Goal: Task Accomplishment & Management: Manage account settings

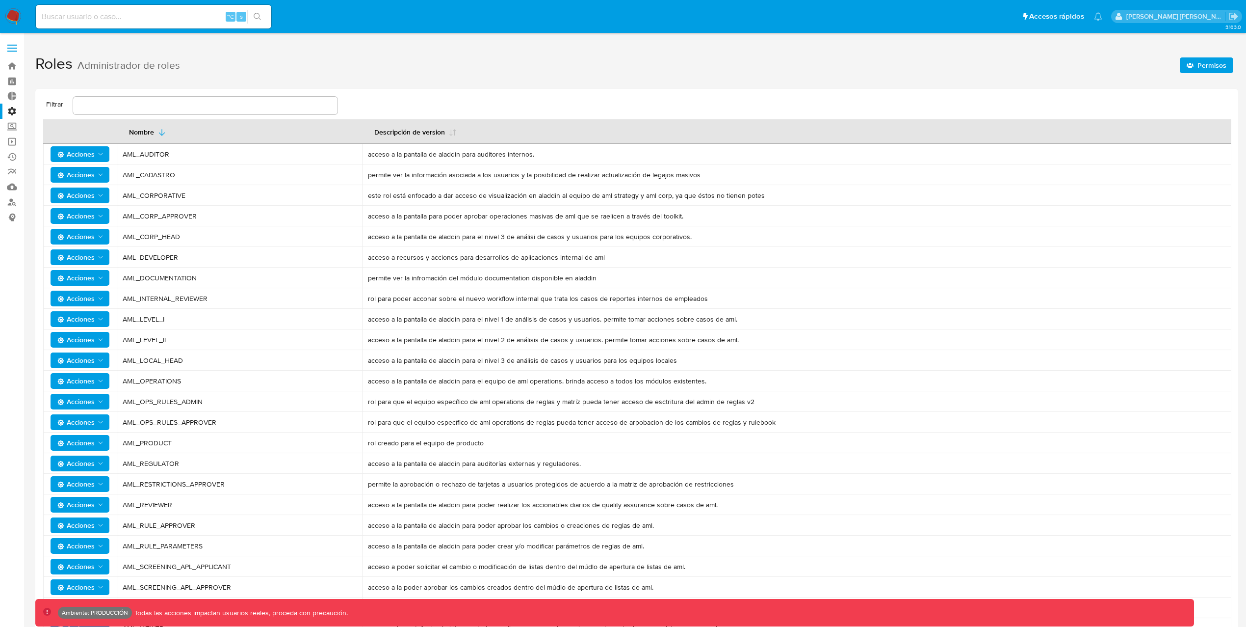
click at [15, 108] on label "Administración" at bounding box center [58, 111] width 117 height 15
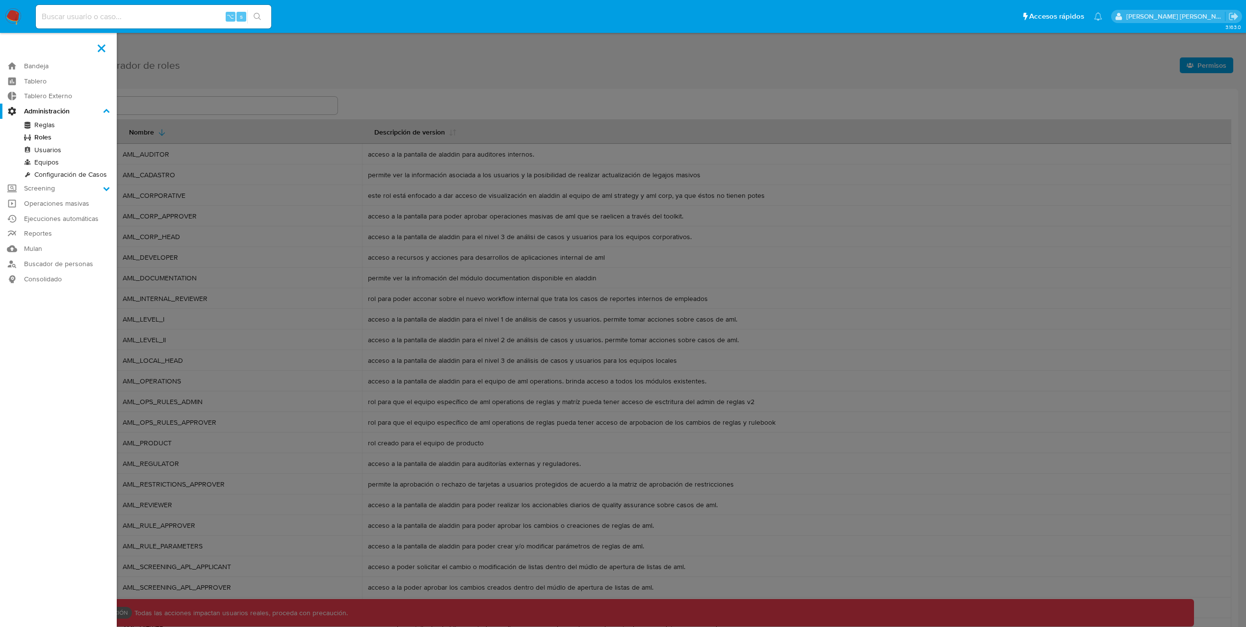
click at [0, 0] on input "Administración" at bounding box center [0, 0] width 0 height 0
click at [53, 145] on link "Usuarios" at bounding box center [58, 150] width 117 height 12
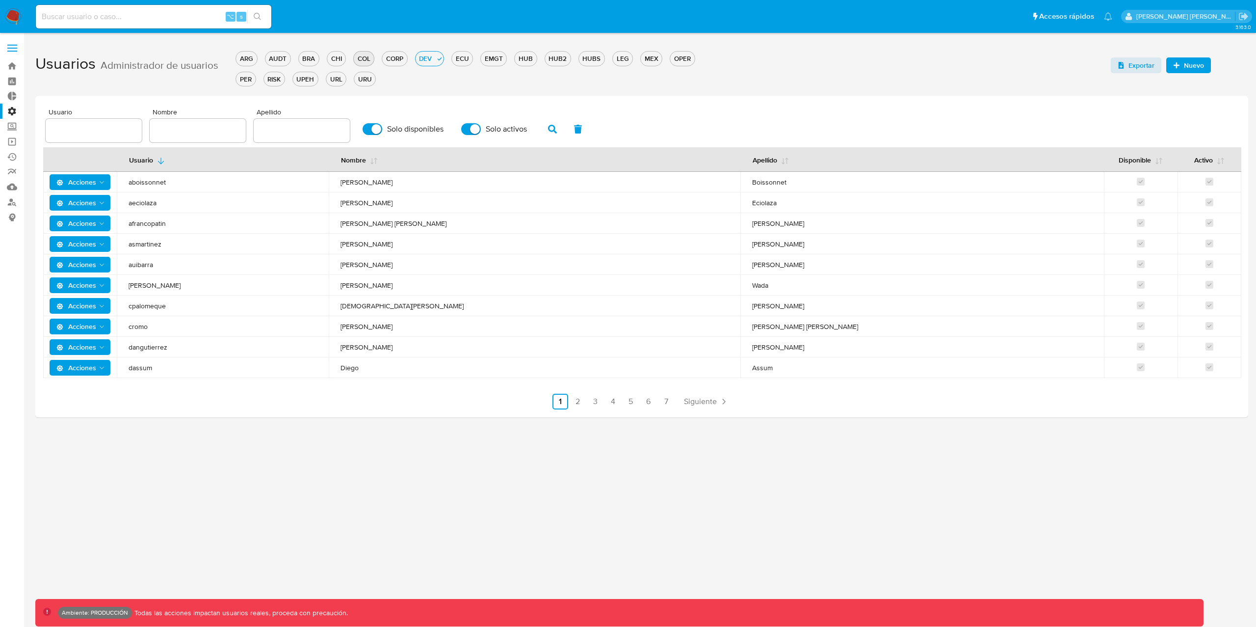
click at [366, 55] on div "COL" at bounding box center [364, 58] width 20 height 9
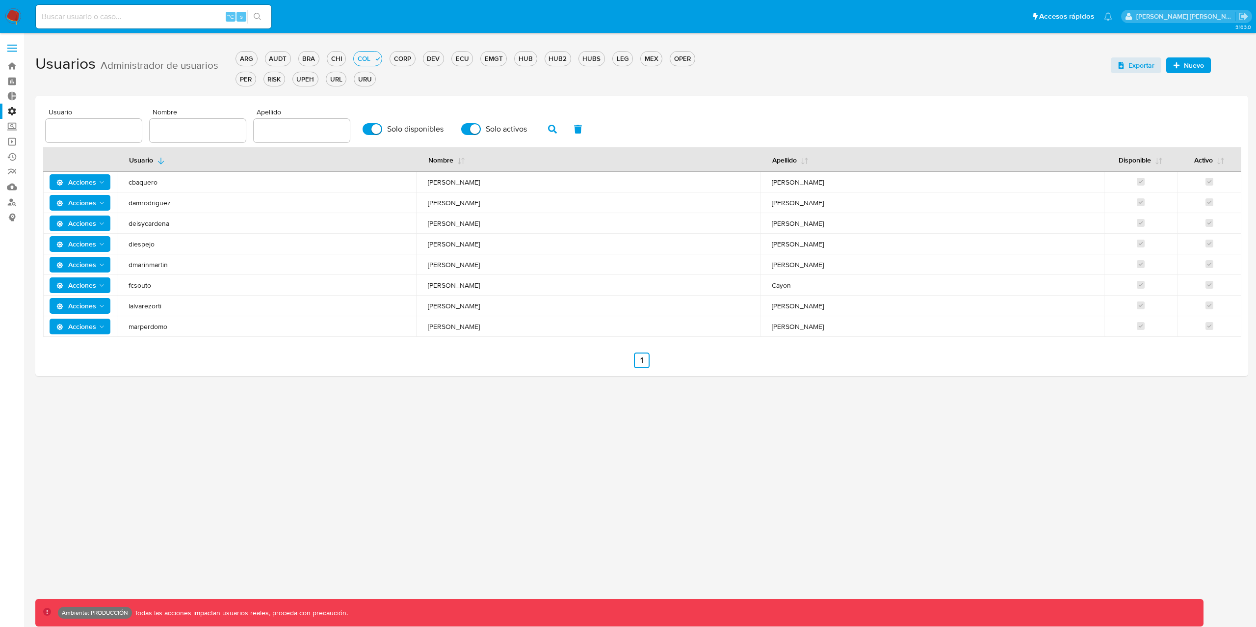
click at [170, 136] on div at bounding box center [198, 131] width 96 height 24
click at [192, 130] on input "text" at bounding box center [198, 130] width 96 height 13
type input "Deisy"
click at [558, 133] on button "button" at bounding box center [553, 129] width 26 height 24
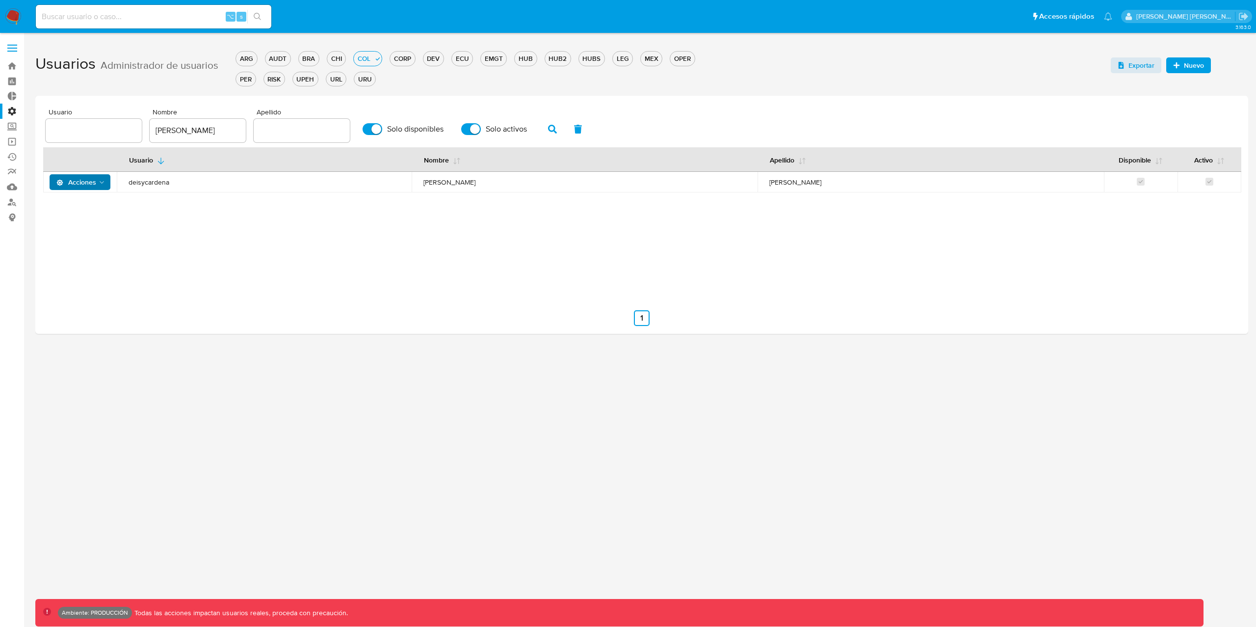
click at [88, 179] on span "Acciones" at bounding box center [76, 182] width 40 height 16
click at [78, 204] on button "Detalle" at bounding box center [82, 207] width 88 height 24
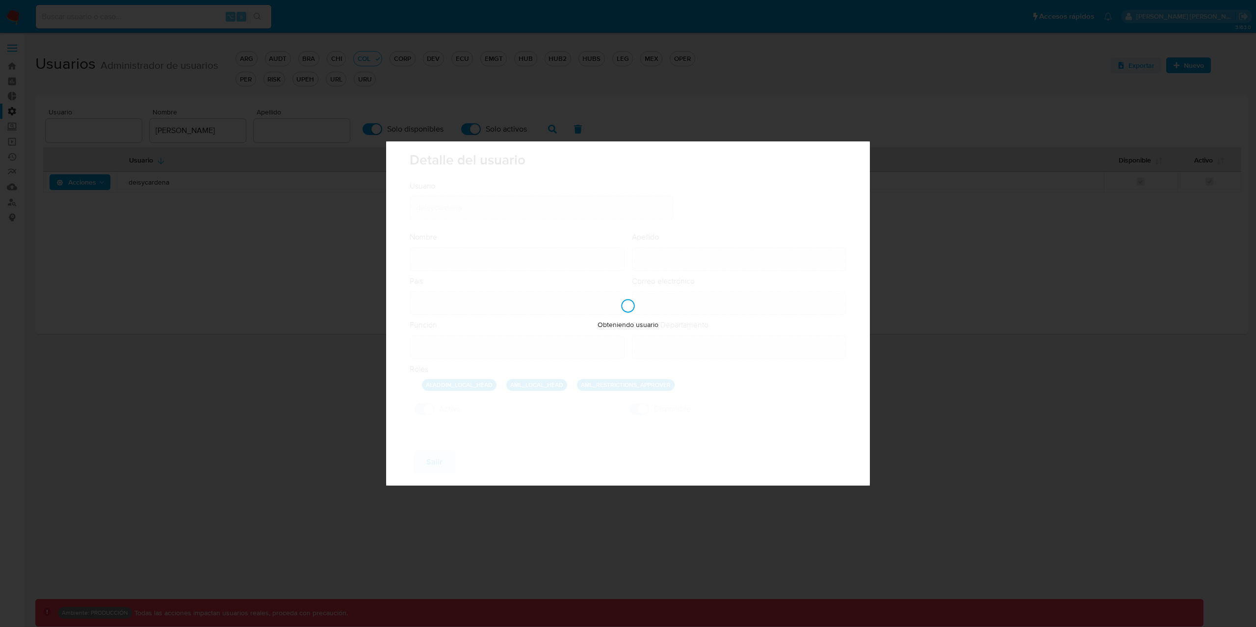
type input "Deisy Esperanza"
type input "Cardenas"
type input "Colombia"
type input "deisyesperanza.cardenas@mercadolibre.com.co"
type input "Gerente (80001635)"
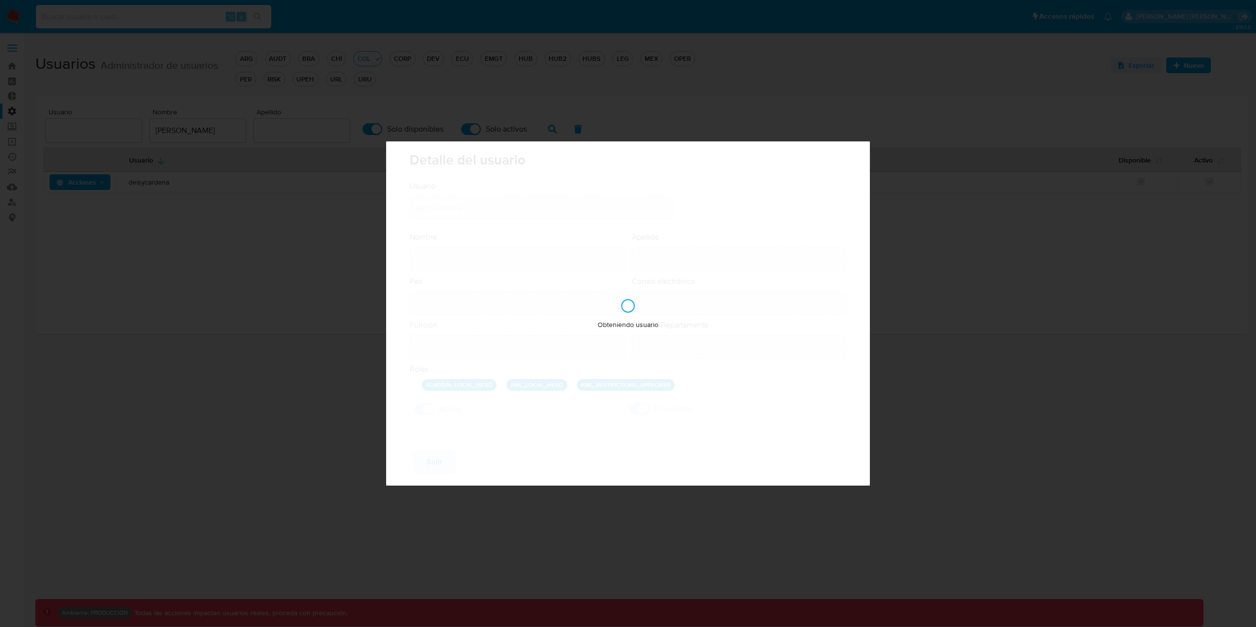
type input "Risk & Compliance AML Countries"
checkbox input "true"
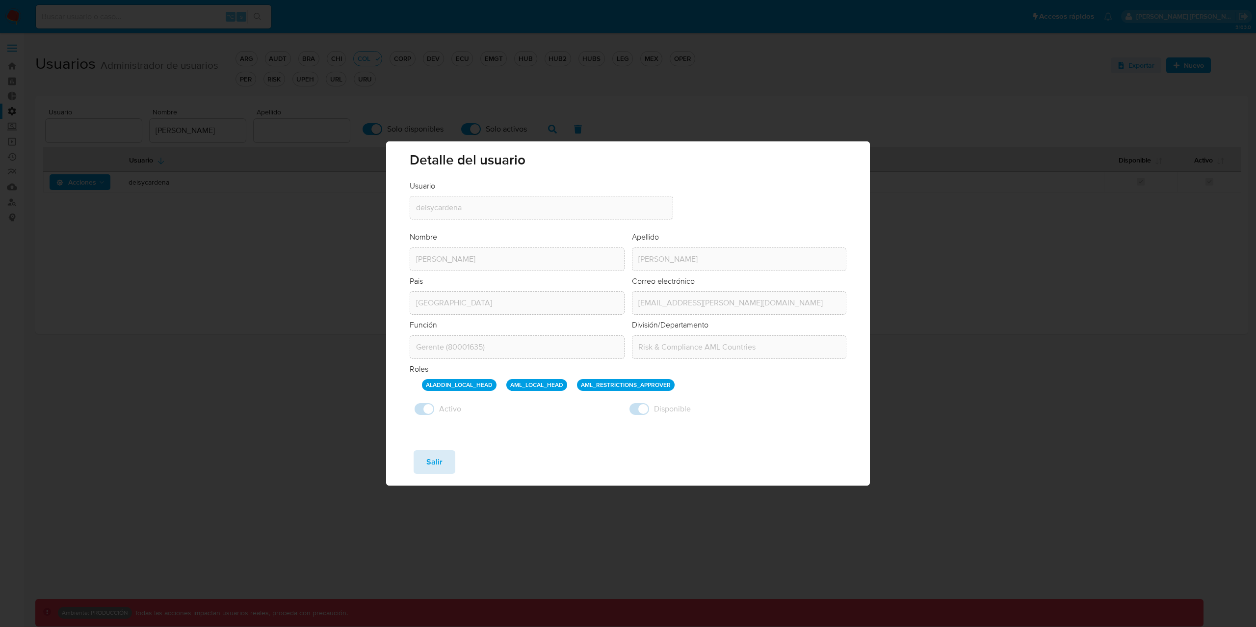
click at [428, 462] on span "Salir" at bounding box center [434, 462] width 16 height 22
checkbox input "false"
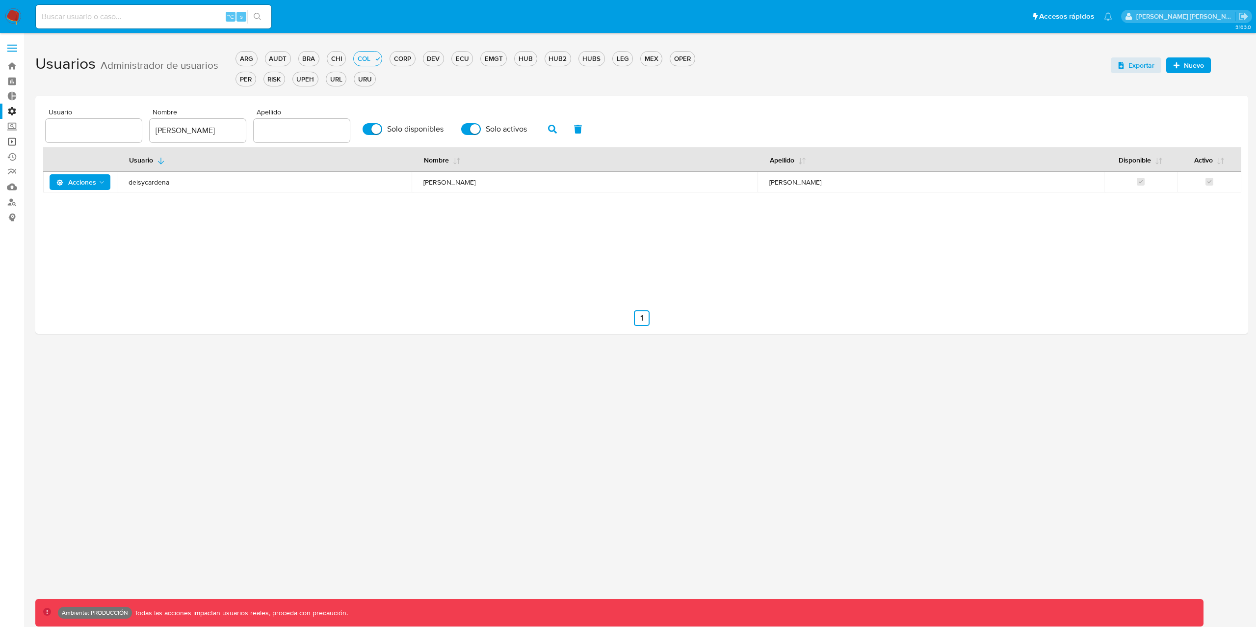
click at [18, 146] on link "Operaciones masivas" at bounding box center [58, 141] width 117 height 15
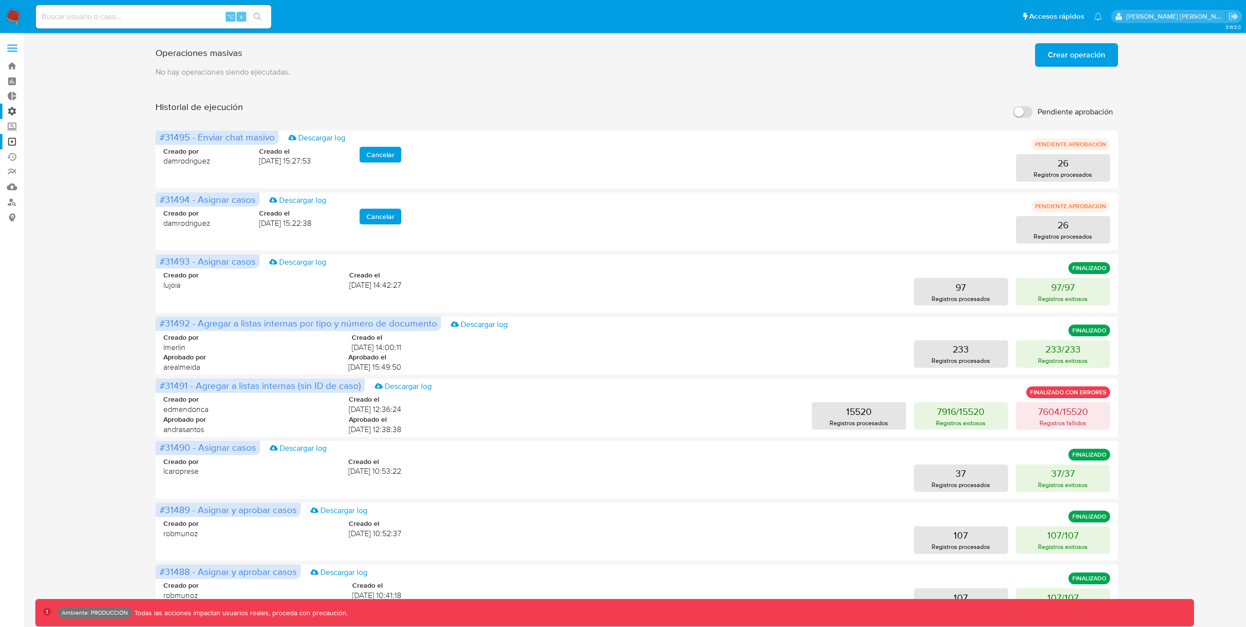
click at [13, 113] on label "Administración" at bounding box center [58, 111] width 117 height 15
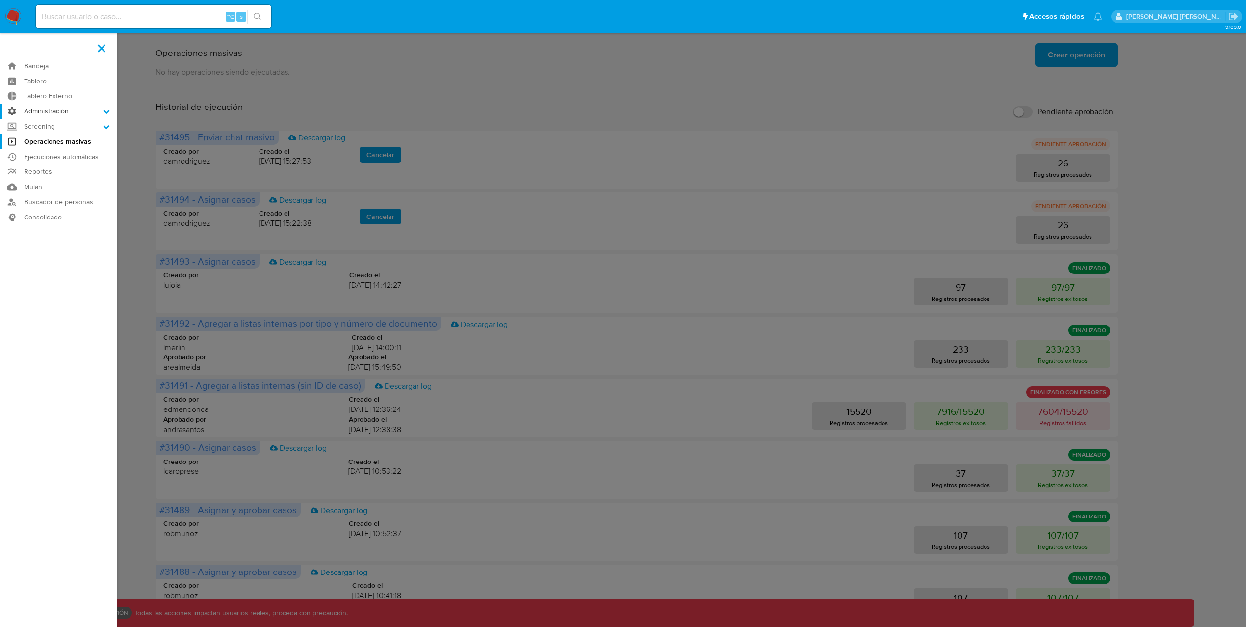
click at [0, 0] on input "Administración" at bounding box center [0, 0] width 0 height 0
click at [41, 146] on link "Usuarios" at bounding box center [58, 150] width 117 height 12
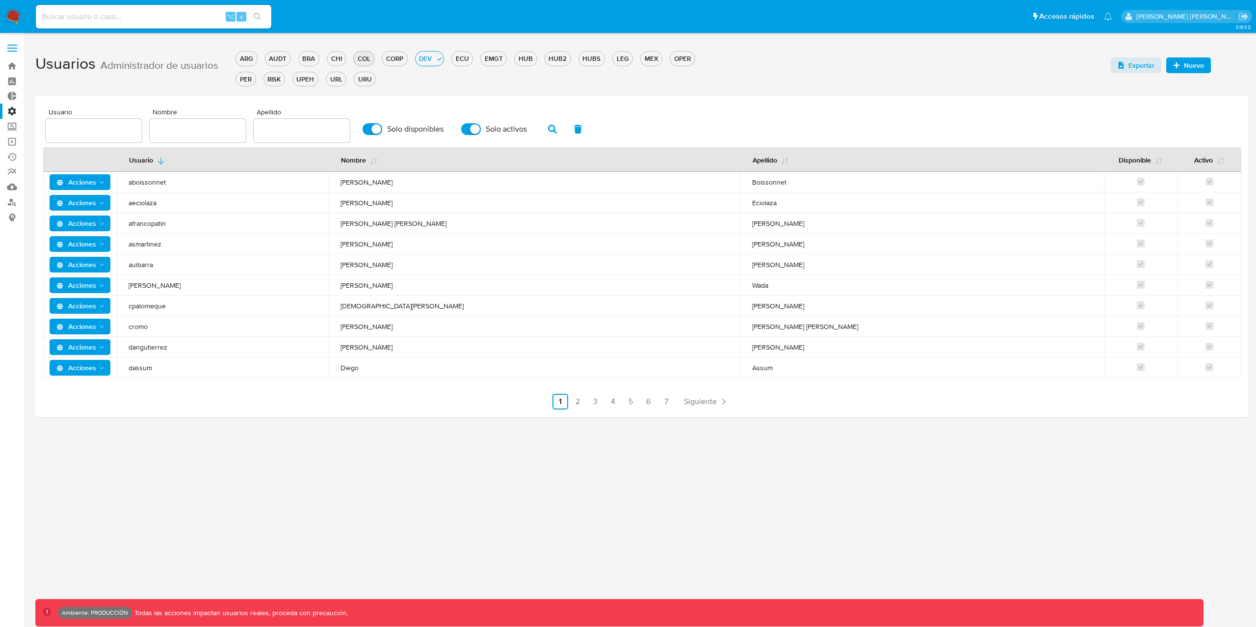
click at [360, 55] on div "COL" at bounding box center [364, 58] width 20 height 9
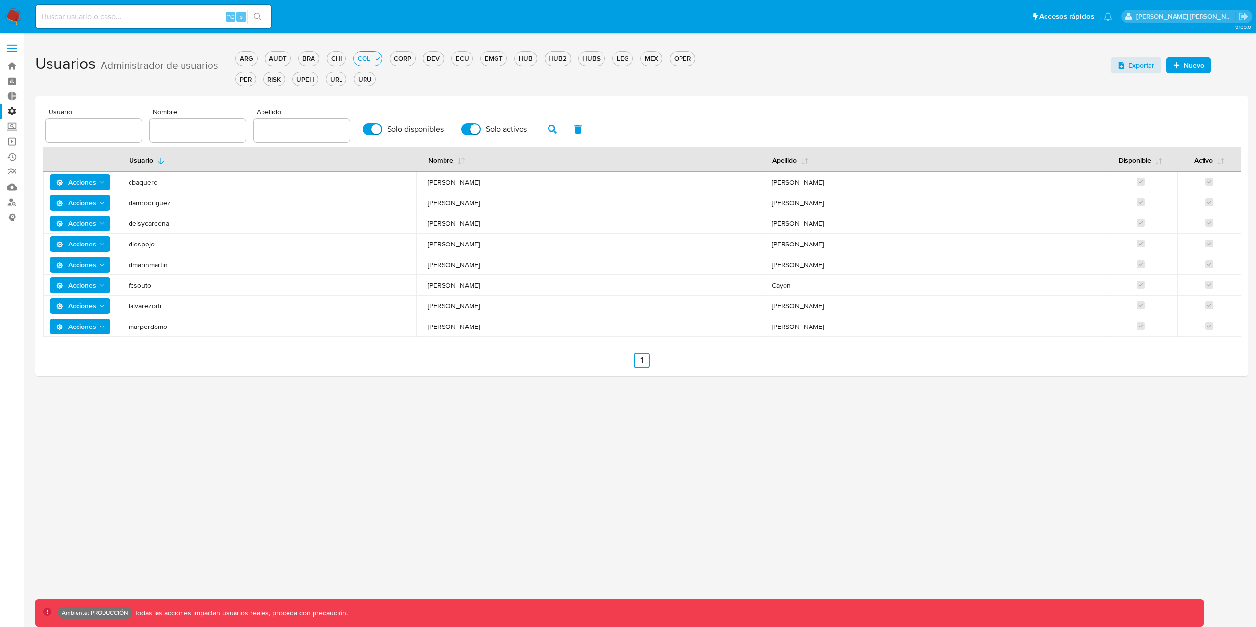
click at [191, 136] on div at bounding box center [198, 131] width 96 height 24
click at [192, 135] on input "text" at bounding box center [198, 130] width 96 height 13
type input "De"
click at [15, 142] on link "Operaciones masivas" at bounding box center [58, 141] width 117 height 15
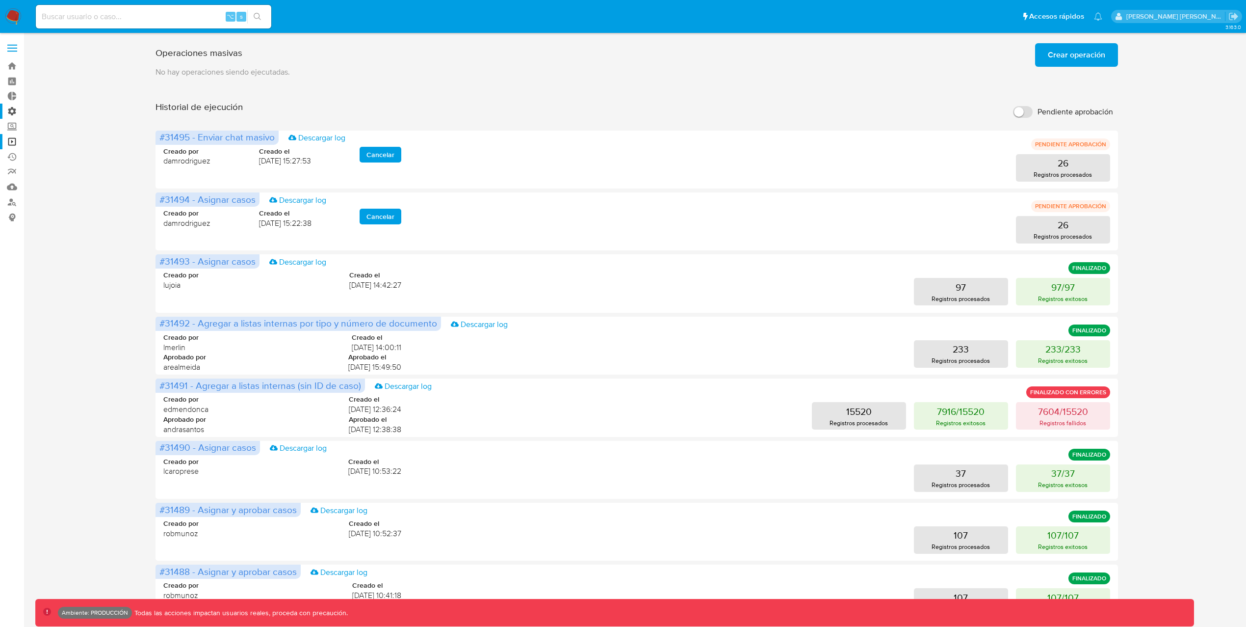
click at [14, 109] on label "Administración" at bounding box center [58, 111] width 117 height 15
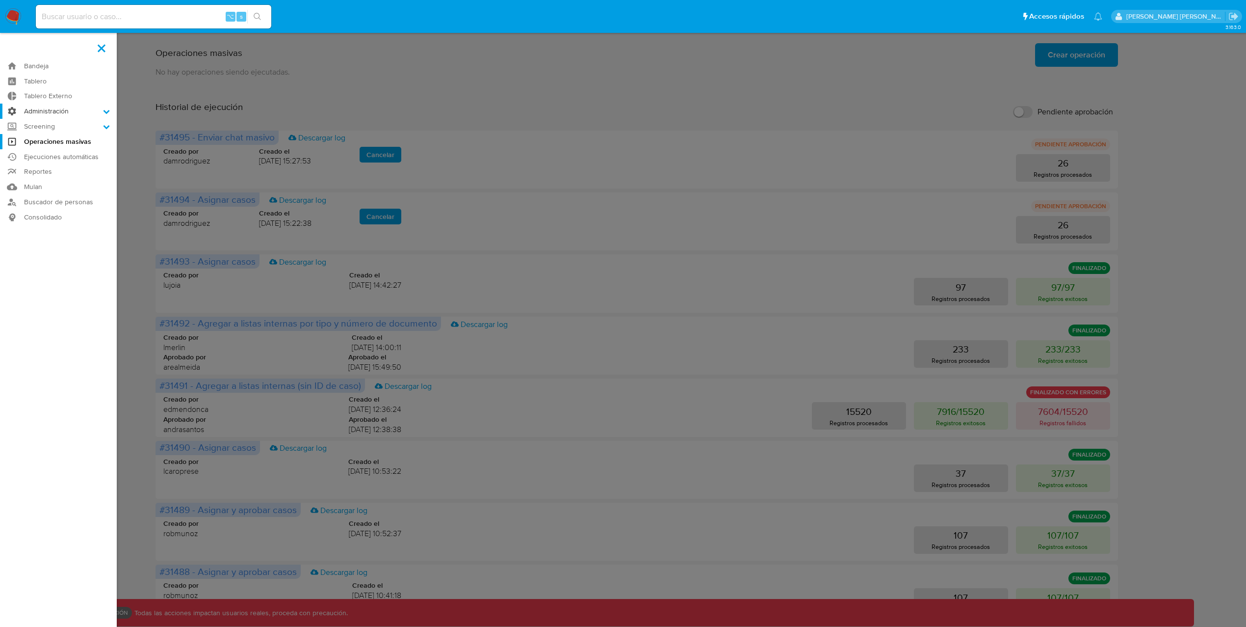
click at [0, 0] on input "Administración" at bounding box center [0, 0] width 0 height 0
click at [41, 151] on link "Usuarios" at bounding box center [58, 150] width 117 height 12
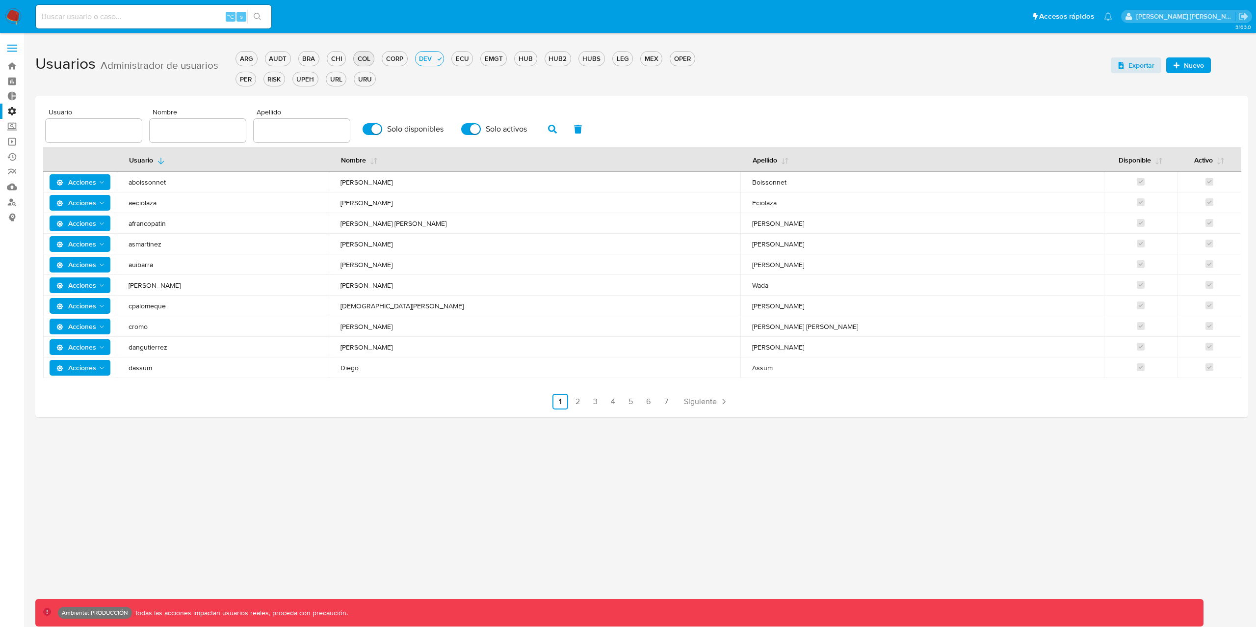
click at [364, 58] on div "COL" at bounding box center [364, 58] width 20 height 9
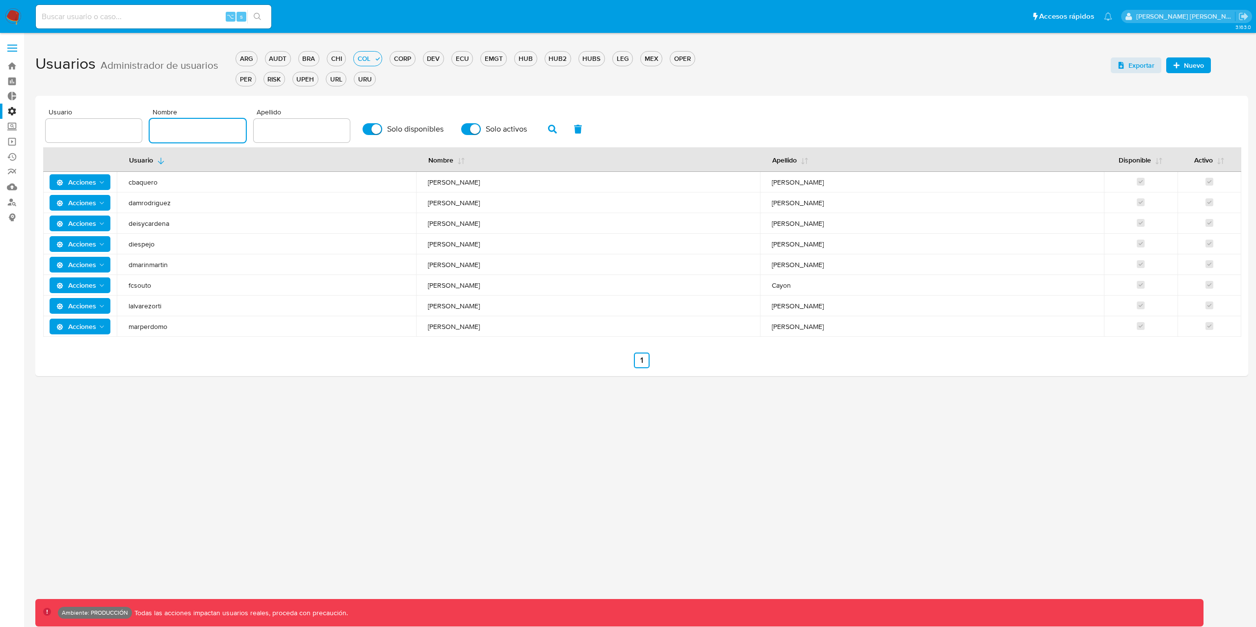
click at [186, 129] on input "text" at bounding box center [198, 130] width 96 height 13
type input "Deisy"
click at [554, 128] on button "button" at bounding box center [553, 129] width 26 height 24
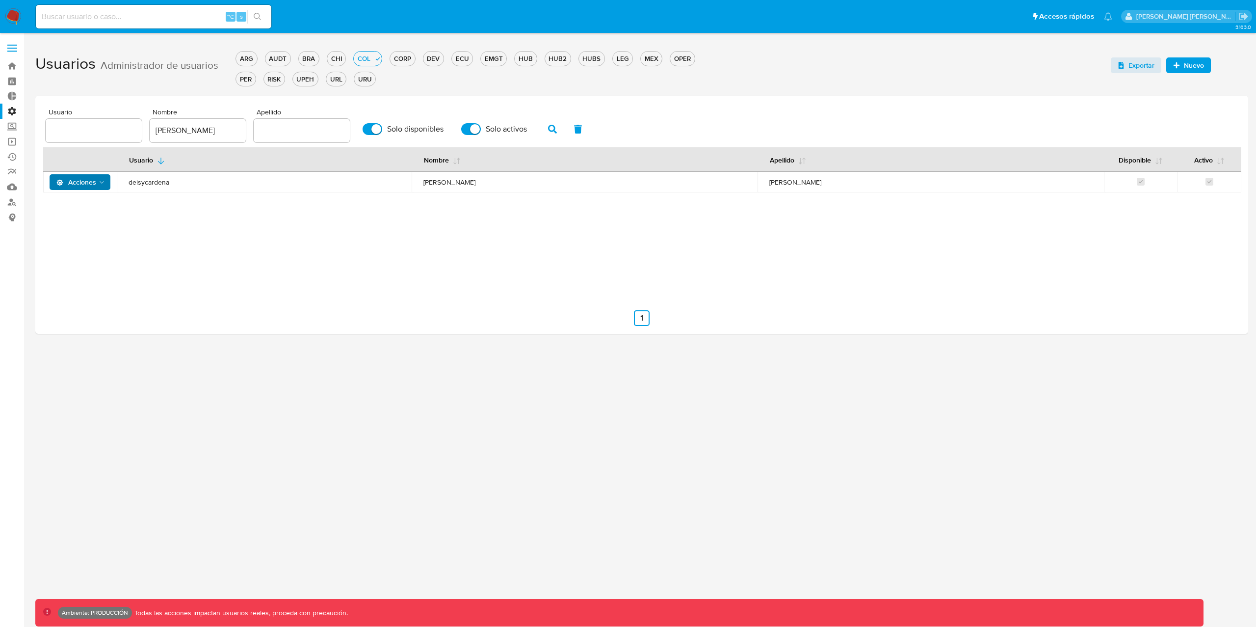
click at [96, 177] on span "Acciones" at bounding box center [81, 182] width 50 height 14
click at [57, 209] on button "Detalle" at bounding box center [82, 207] width 88 height 24
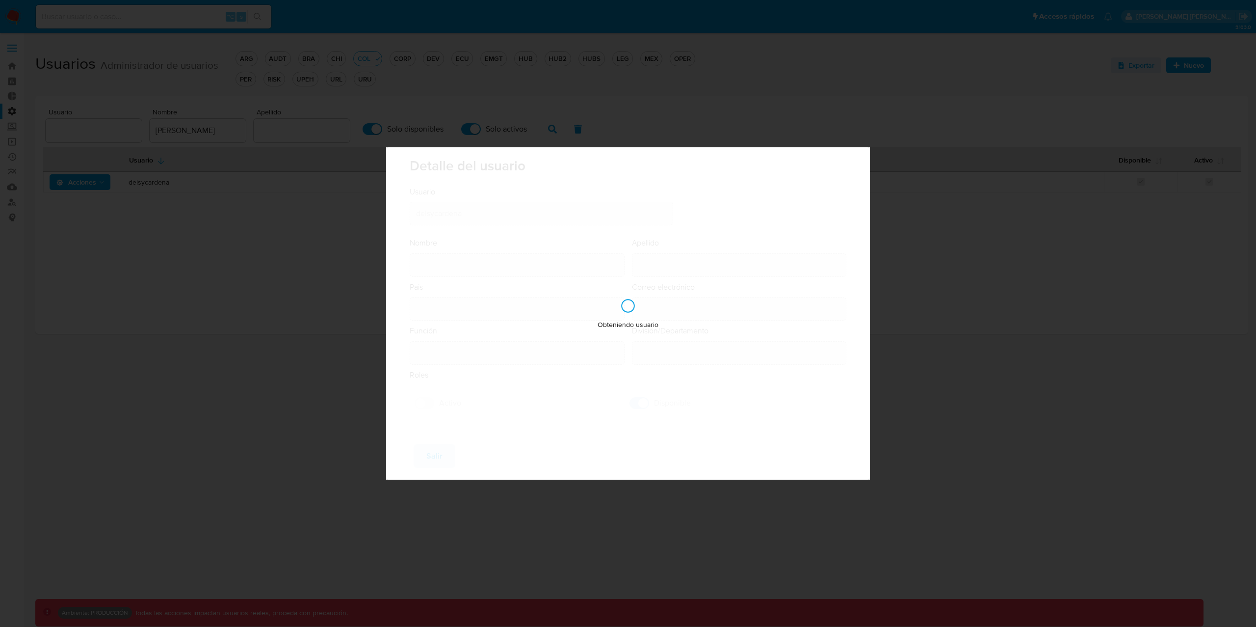
type input "[PERSON_NAME]"
type input "Colombia"
type input "deisyesperanza.cardenas@mercadolibre.com.co"
type input "Gerente (80001635)"
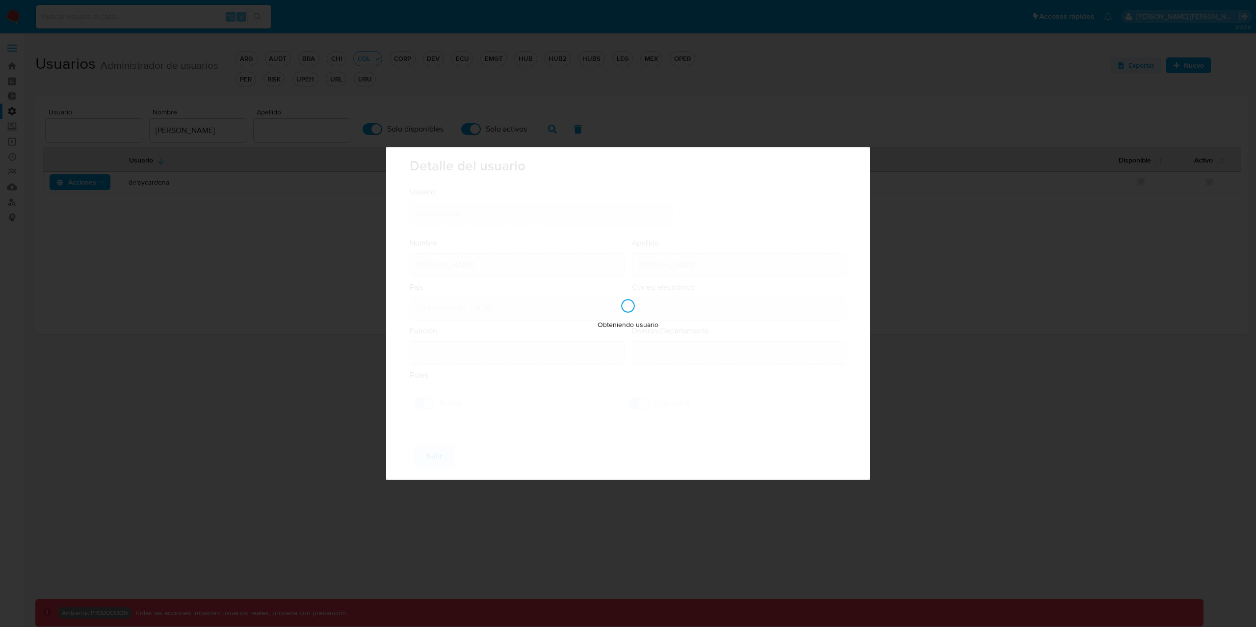
type input "Risk & Compliance AML Countries"
checkbox input "true"
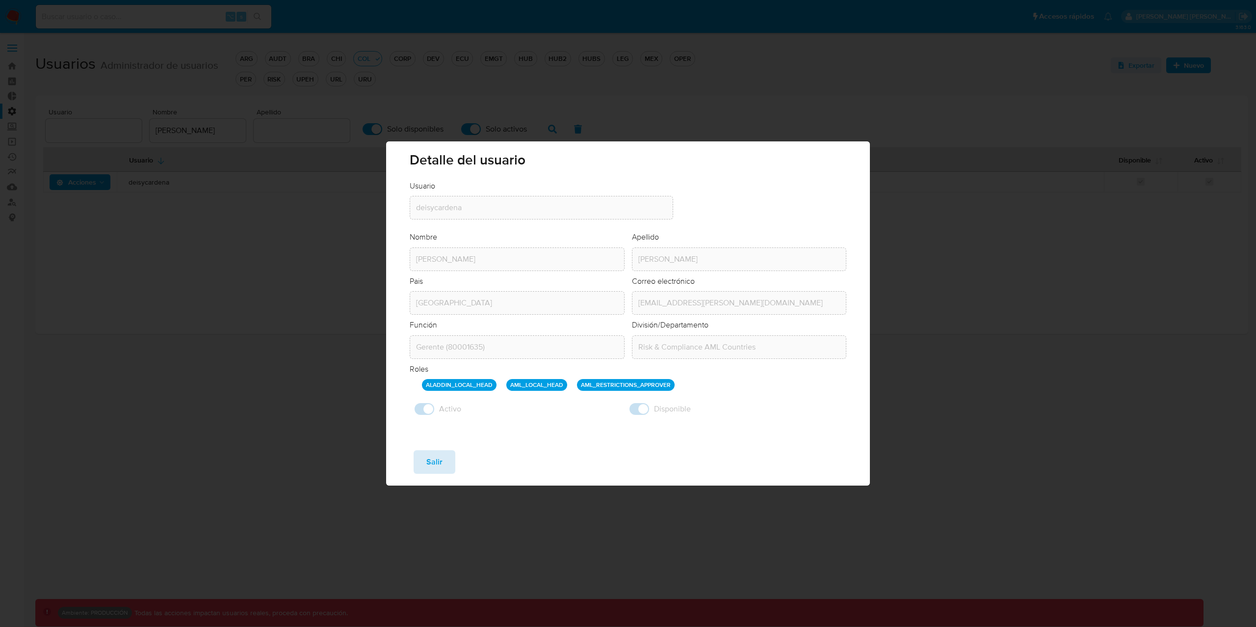
click at [444, 465] on button "Salir" at bounding box center [435, 462] width 42 height 24
checkbox input "false"
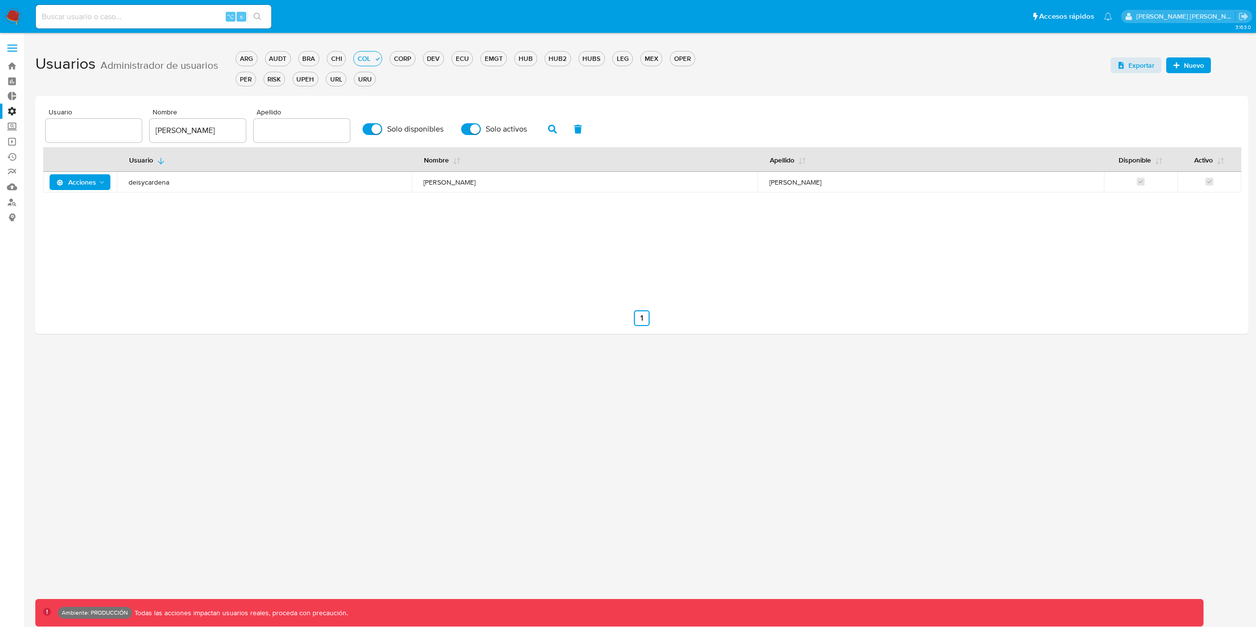
click at [101, 176] on span "Acciones" at bounding box center [81, 182] width 50 height 14
click at [85, 227] on button "Permisos" at bounding box center [82, 231] width 88 height 24
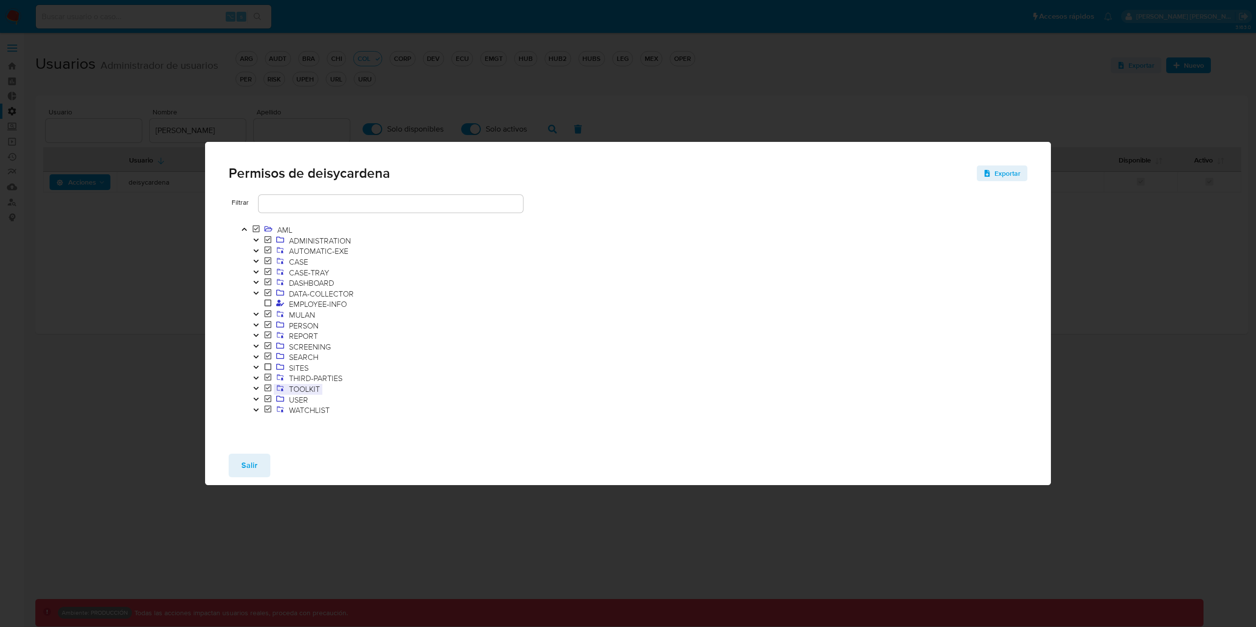
click at [301, 392] on span "TOOLKIT" at bounding box center [305, 388] width 36 height 11
click at [255, 389] on icon "Toggle" at bounding box center [255, 388] width 5 height 3
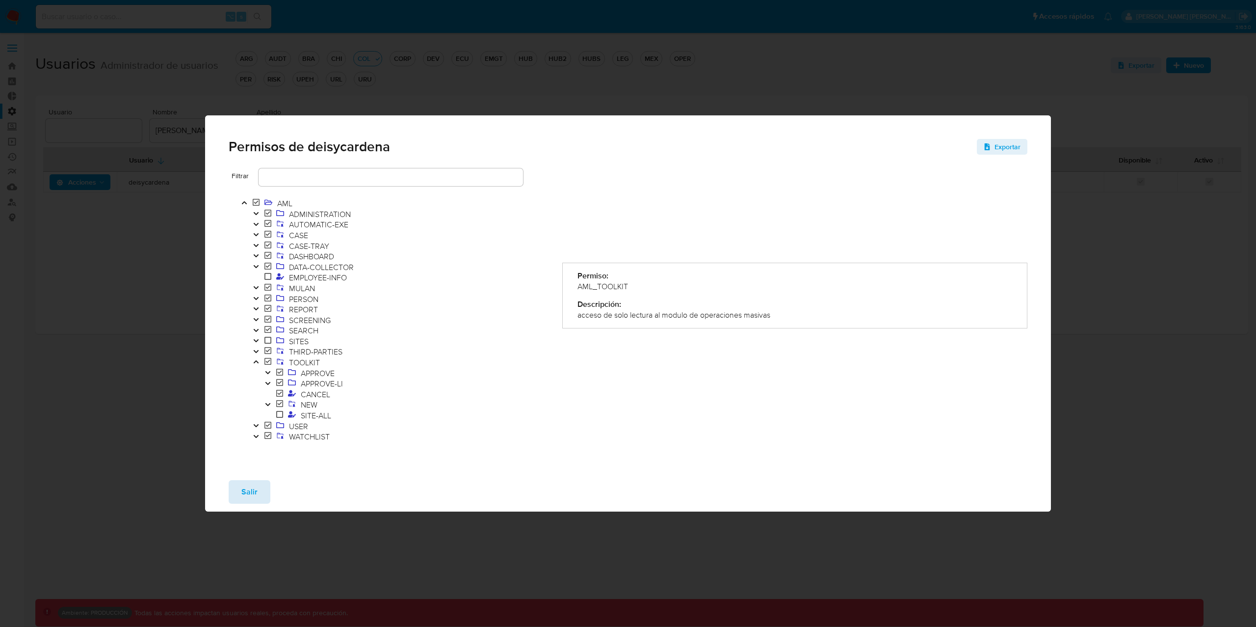
click at [253, 497] on span "Salir" at bounding box center [249, 492] width 16 height 22
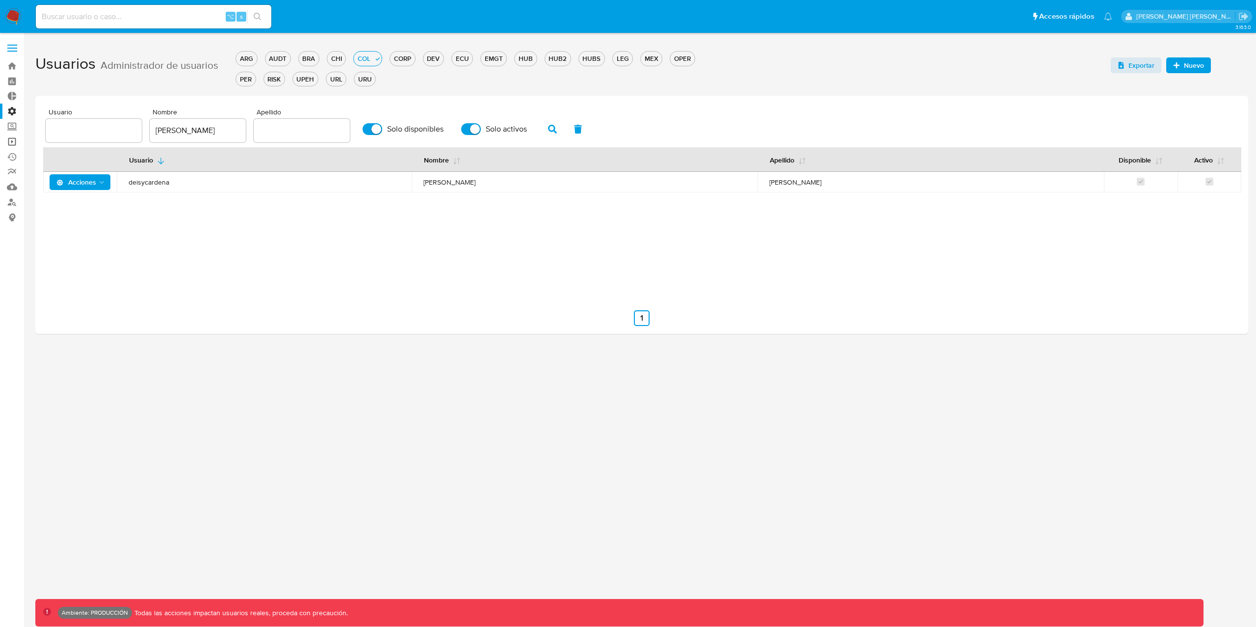
click at [14, 142] on link "Operaciones masivas" at bounding box center [58, 141] width 117 height 15
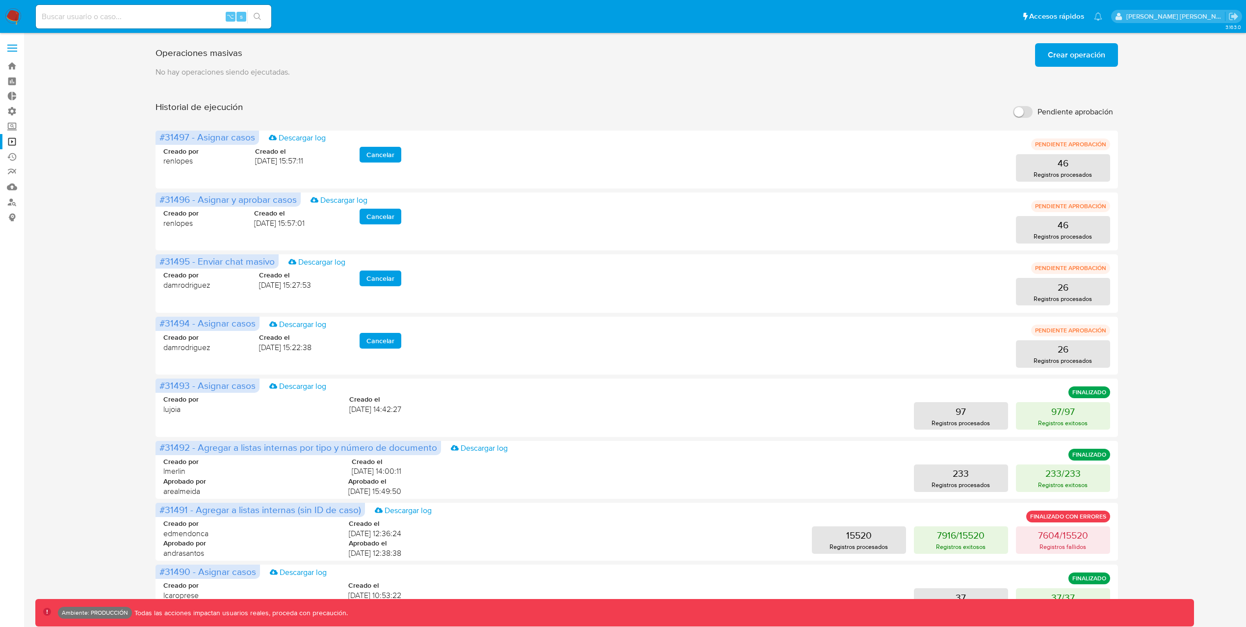
click at [1023, 114] on input "Pendiente aprobación" at bounding box center [1023, 112] width 20 height 12
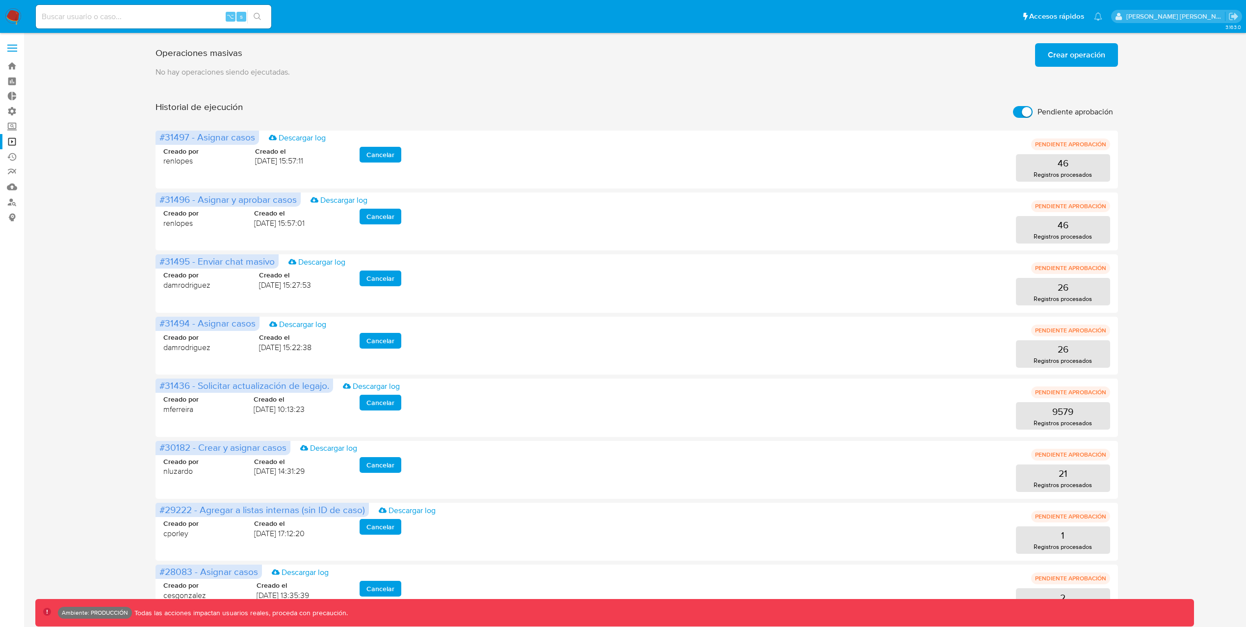
click at [1013, 112] on input "Pendiente aprobación" at bounding box center [1023, 112] width 20 height 12
checkbox input "false"
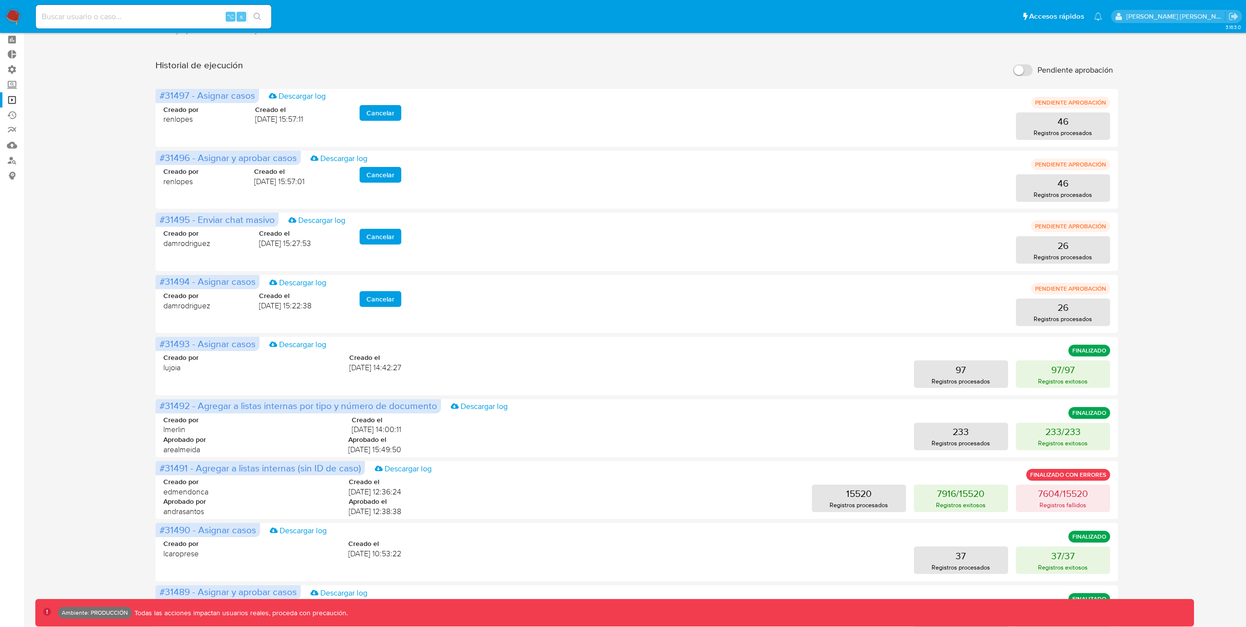
scroll to position [41, 0]
click at [13, 70] on label "Administración" at bounding box center [58, 69] width 117 height 15
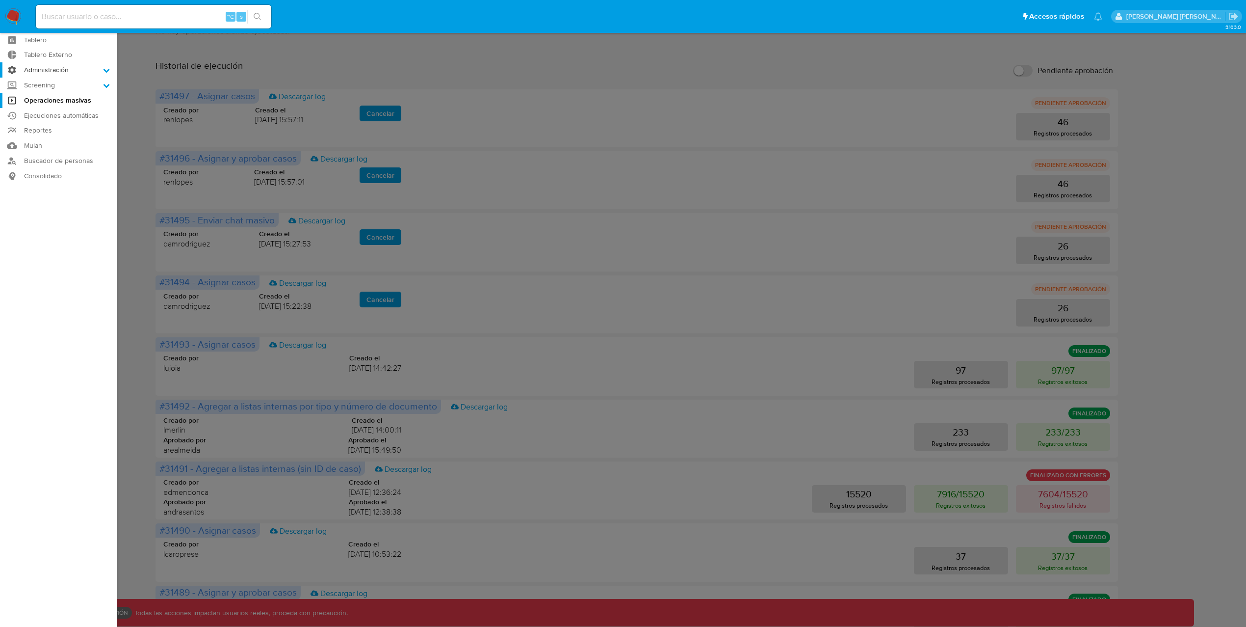
click at [0, 0] on input "Administración" at bounding box center [0, 0] width 0 height 0
click at [50, 104] on link "Usuarios" at bounding box center [58, 109] width 117 height 12
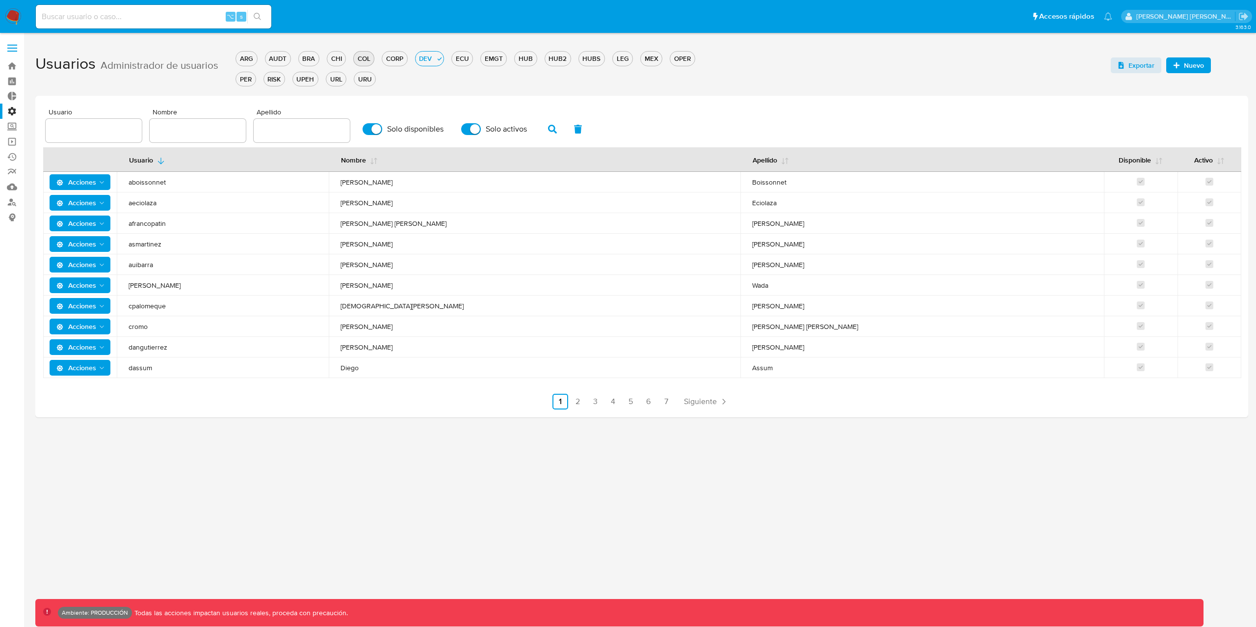
click at [365, 57] on div "COL" at bounding box center [364, 58] width 20 height 9
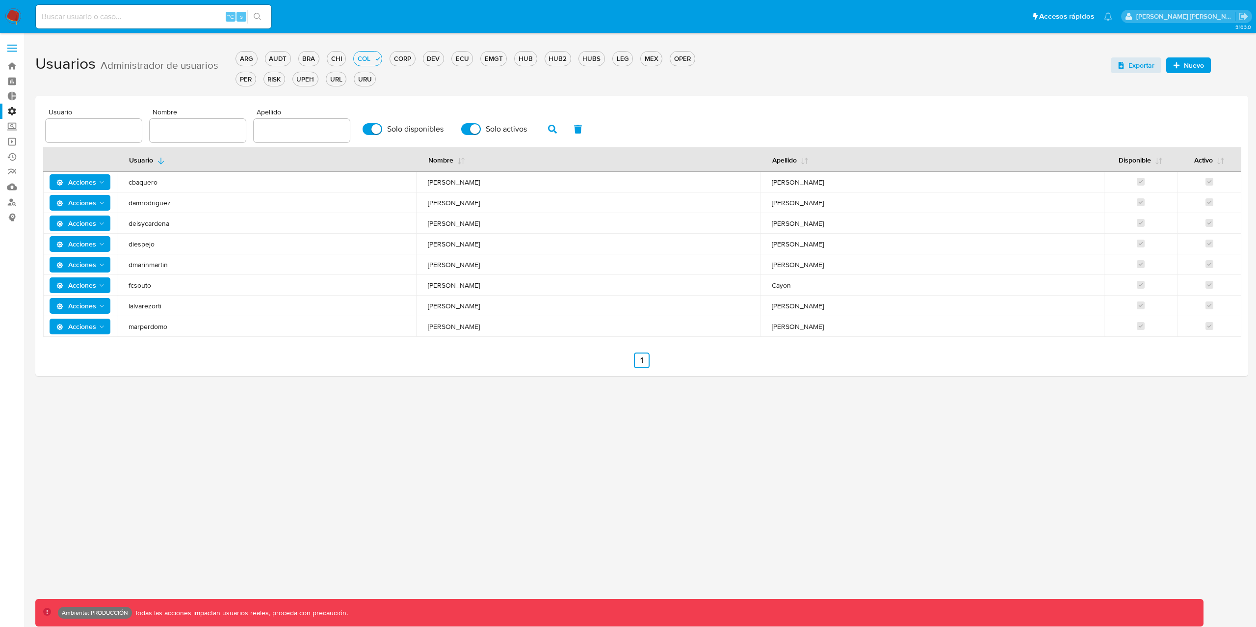
click at [201, 128] on input "text" at bounding box center [198, 130] width 96 height 13
type input "[DEMOGRAPHIC_DATA]"
click at [549, 131] on icon "button" at bounding box center [552, 129] width 9 height 9
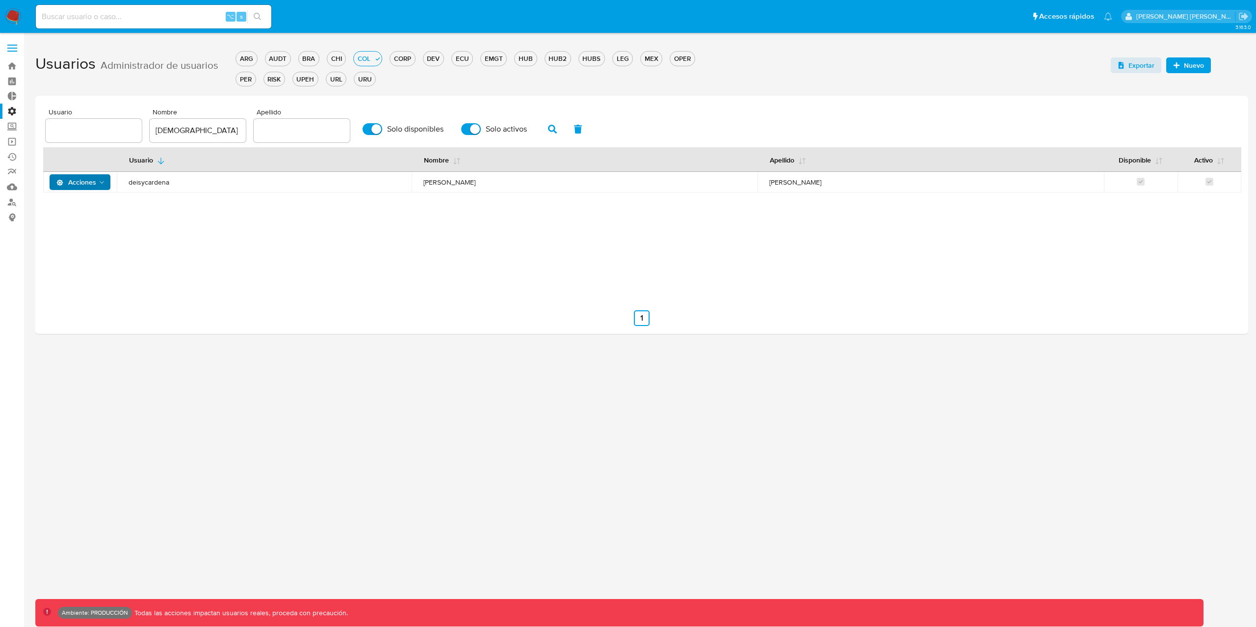
click at [94, 180] on span "Acciones" at bounding box center [76, 182] width 40 height 16
click at [81, 302] on button "Ver registros" at bounding box center [82, 301] width 88 height 24
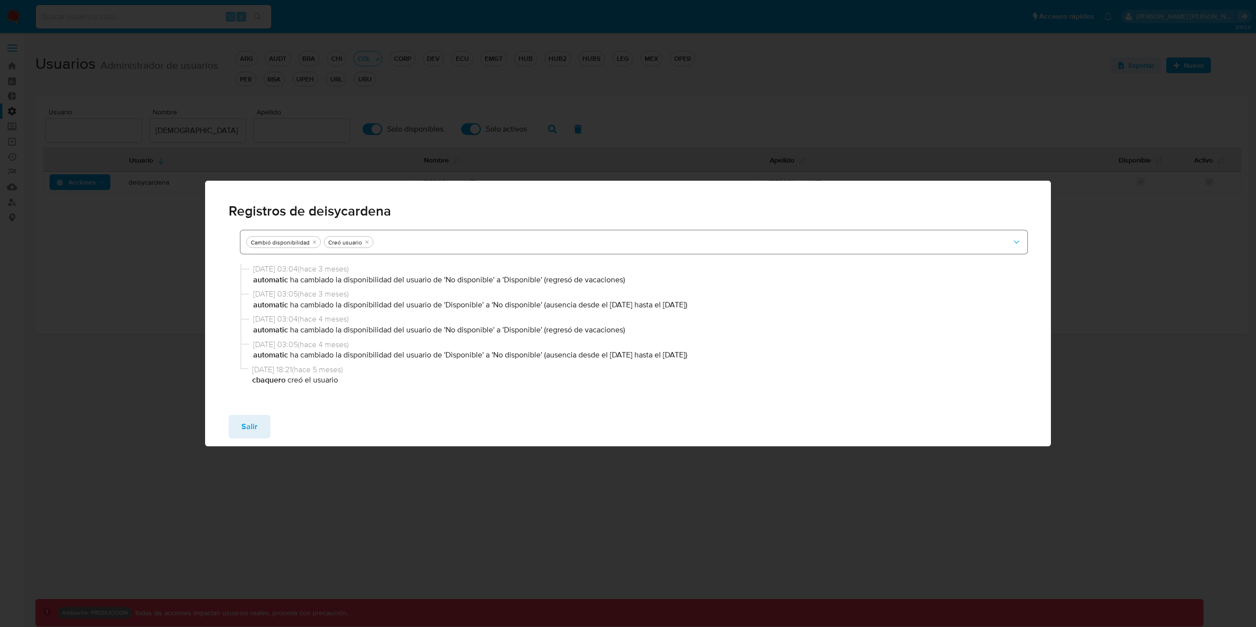
click at [582, 236] on button "button" at bounding box center [633, 242] width 787 height 24
click at [1010, 404] on div "Cambió disponibilidad Creó usuario 19/07/2025 03:04 ( hace 3 meses ) automatic …" at bounding box center [628, 313] width 846 height 187
click at [254, 426] on span "Salir" at bounding box center [249, 427] width 16 height 22
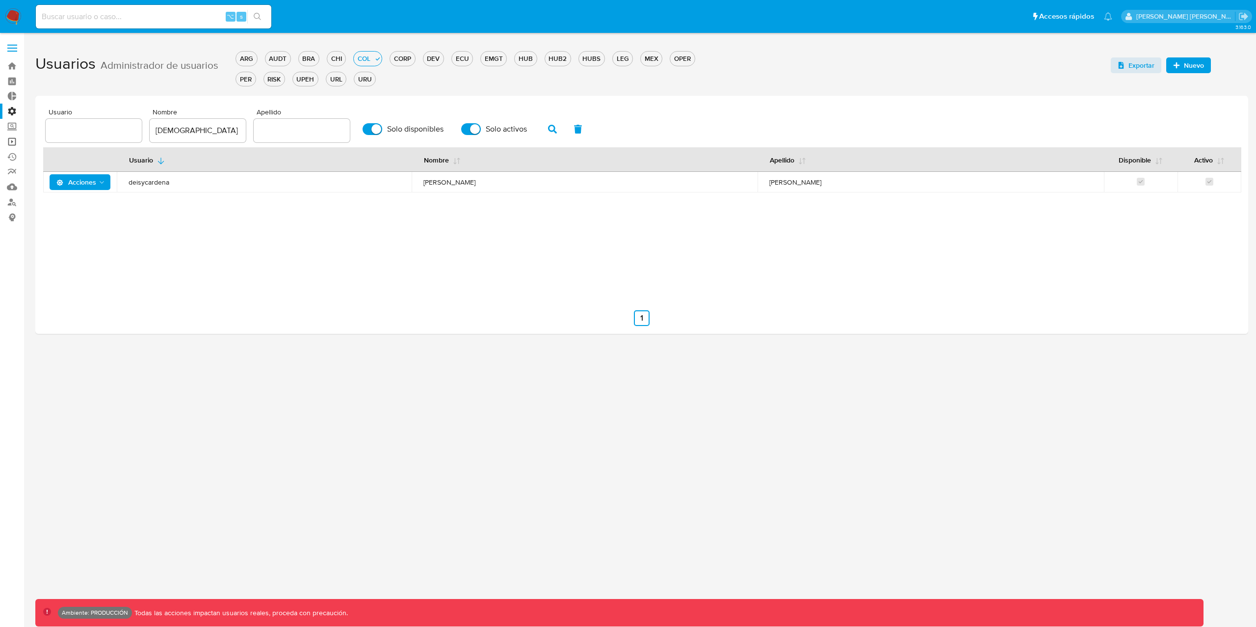
click at [13, 146] on link "Operaciones masivas" at bounding box center [58, 141] width 117 height 15
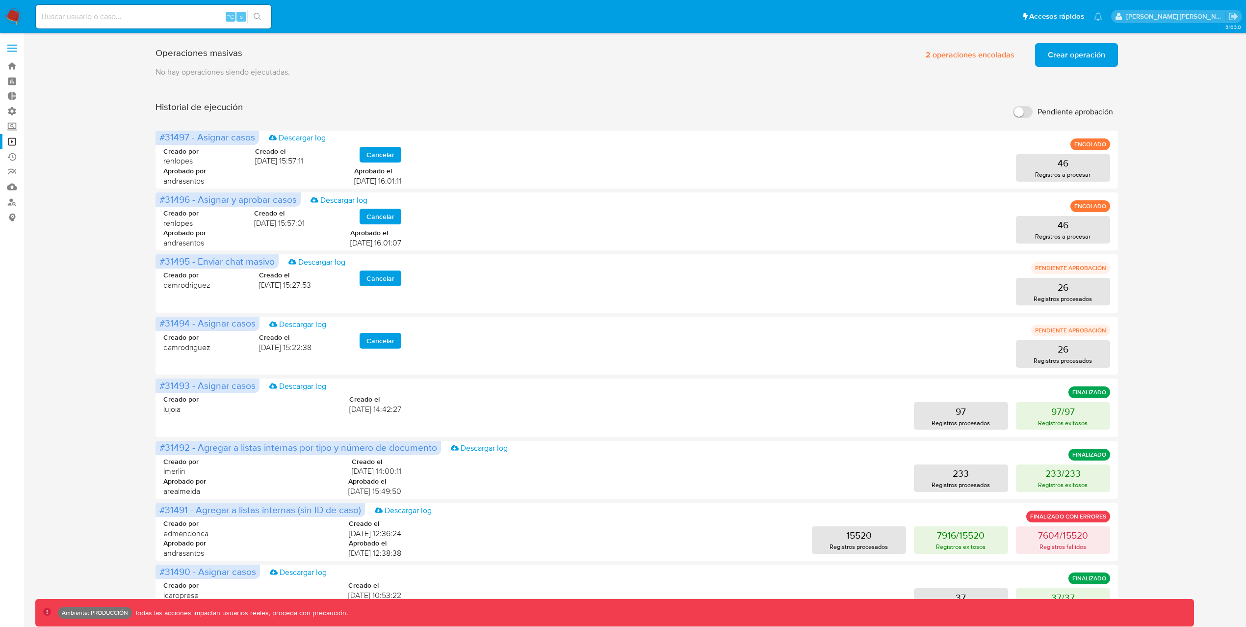
click at [1025, 114] on input "Pendiente aprobación" at bounding box center [1023, 112] width 20 height 12
checkbox input "true"
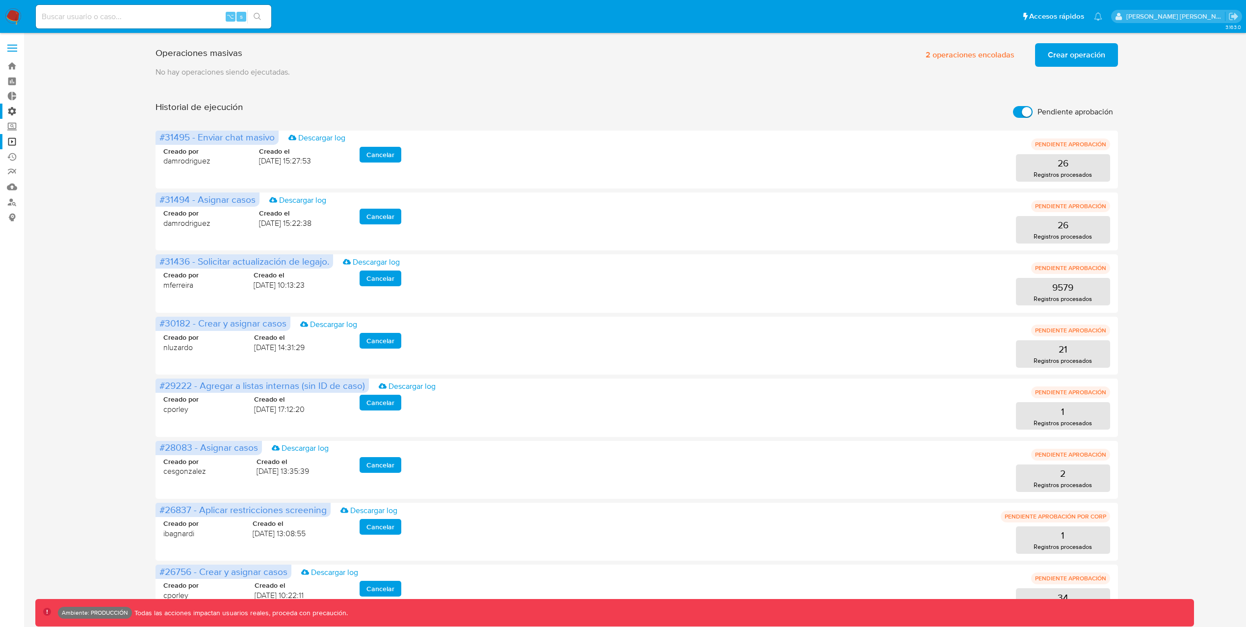
click at [15, 107] on label "Administración" at bounding box center [58, 111] width 117 height 15
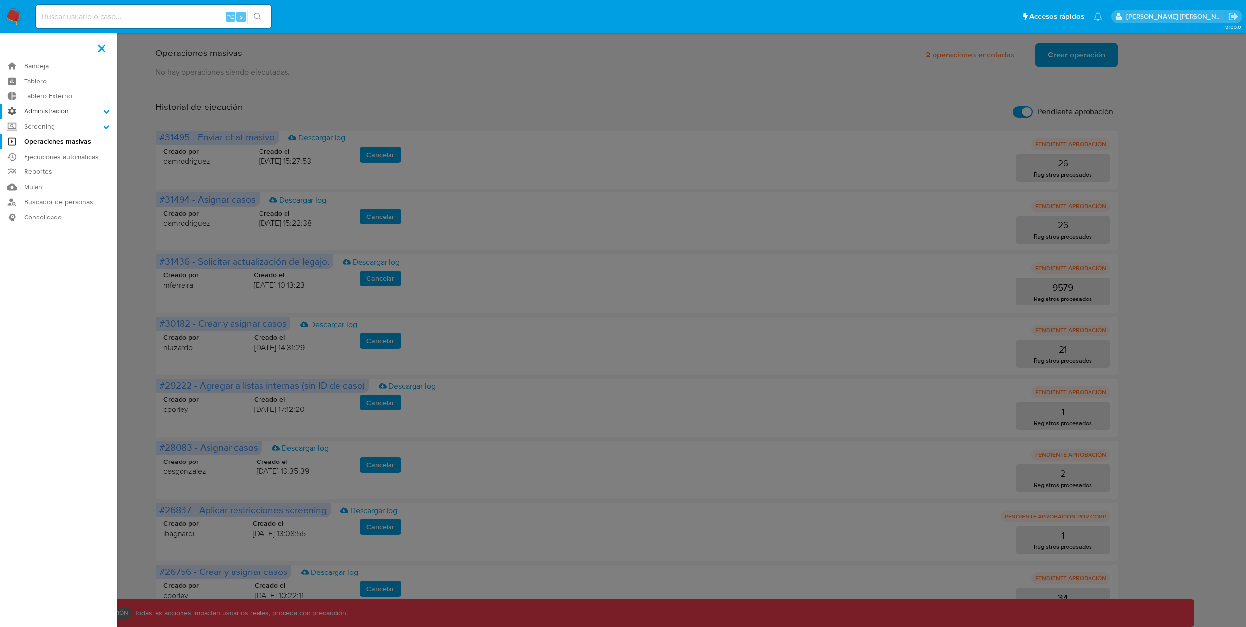
click at [0, 0] on input "Administración" at bounding box center [0, 0] width 0 height 0
click at [54, 149] on link "Usuarios" at bounding box center [58, 150] width 117 height 12
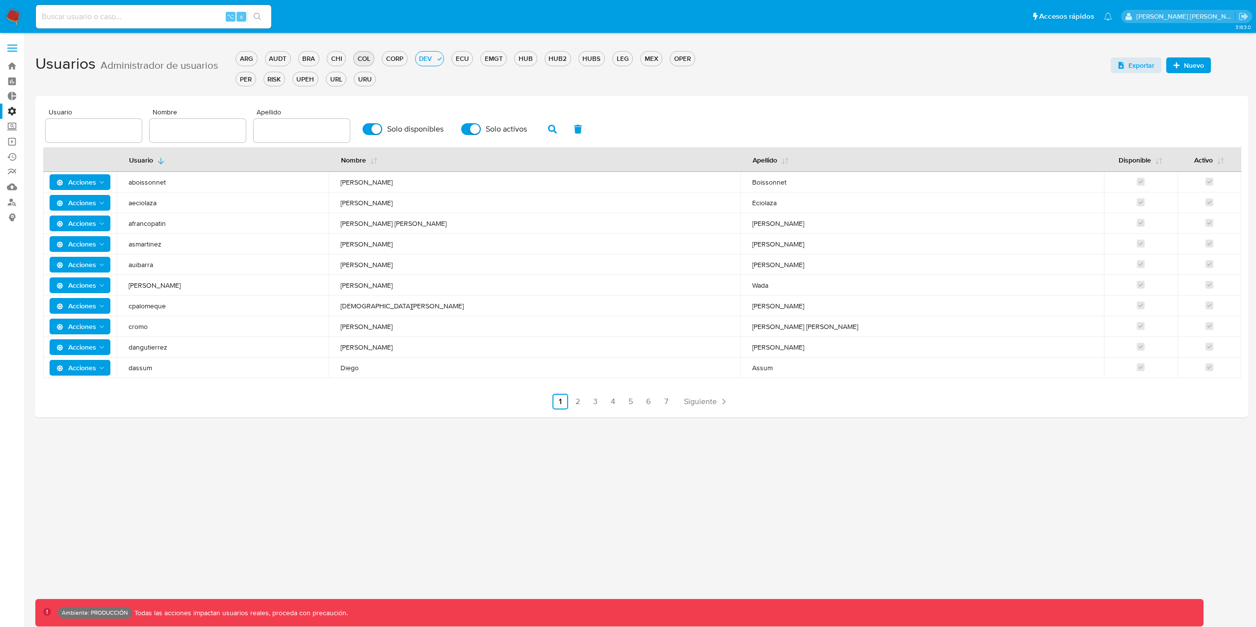
click at [367, 57] on div "COL" at bounding box center [364, 58] width 20 height 9
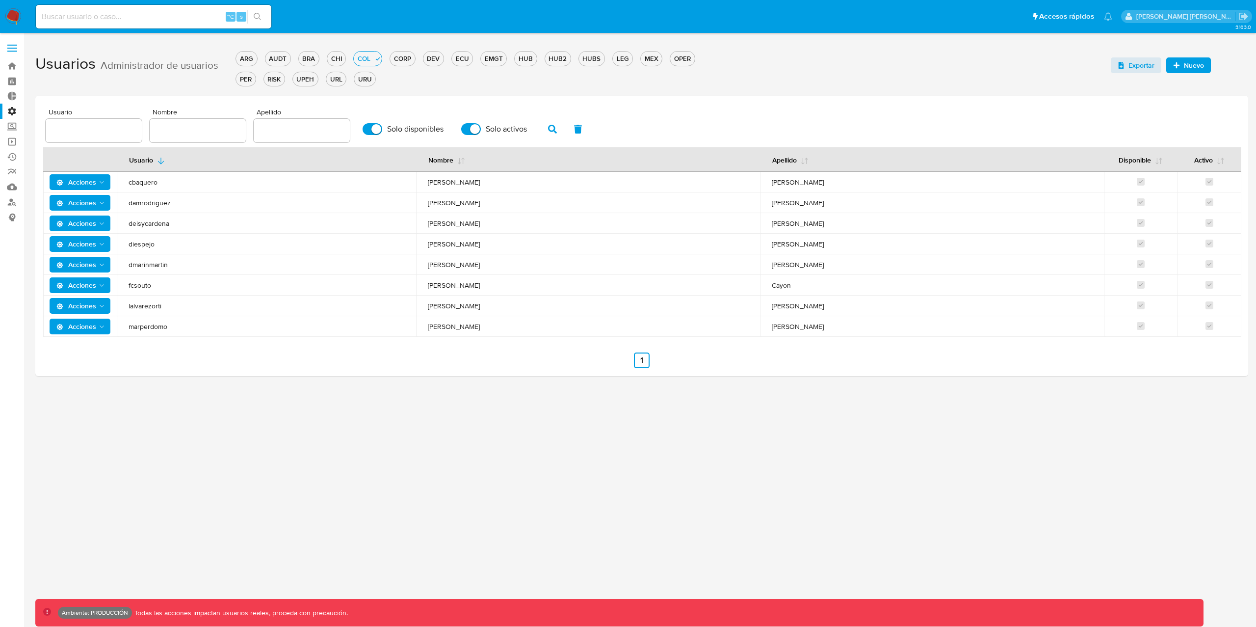
click at [187, 127] on input "text" at bounding box center [198, 130] width 96 height 13
type input "Deisy"
click at [553, 127] on button "button" at bounding box center [553, 129] width 26 height 24
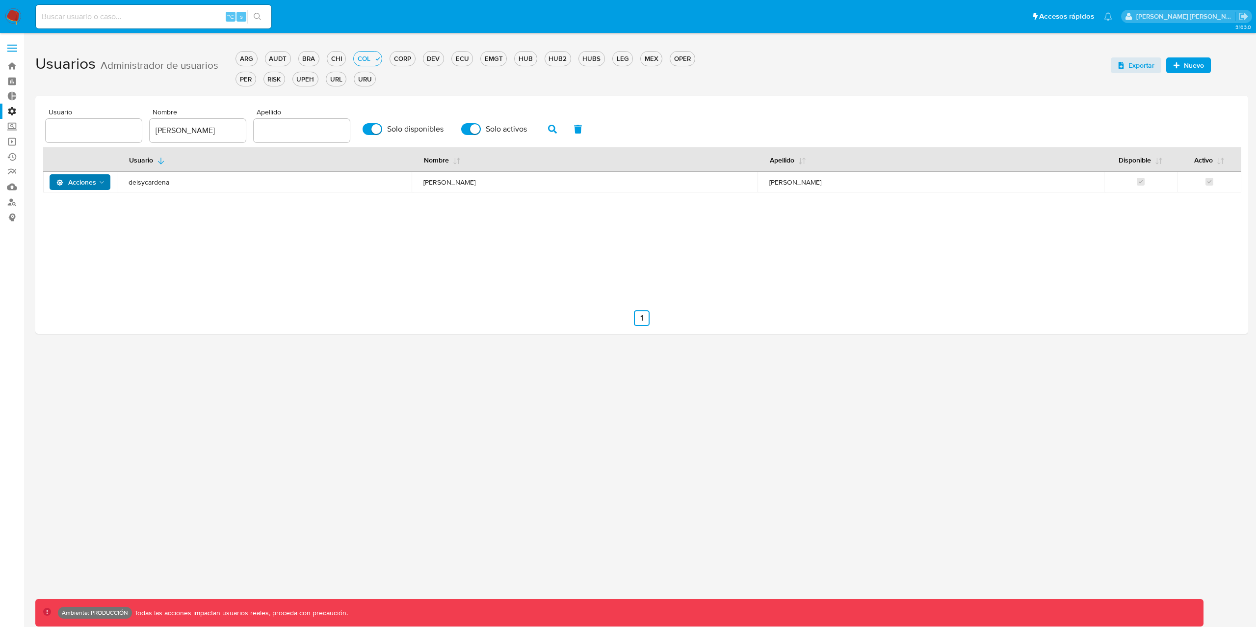
click at [101, 183] on icon "Acciones" at bounding box center [102, 183] width 8 height 8
click at [82, 201] on button "Detalle" at bounding box center [82, 207] width 88 height 24
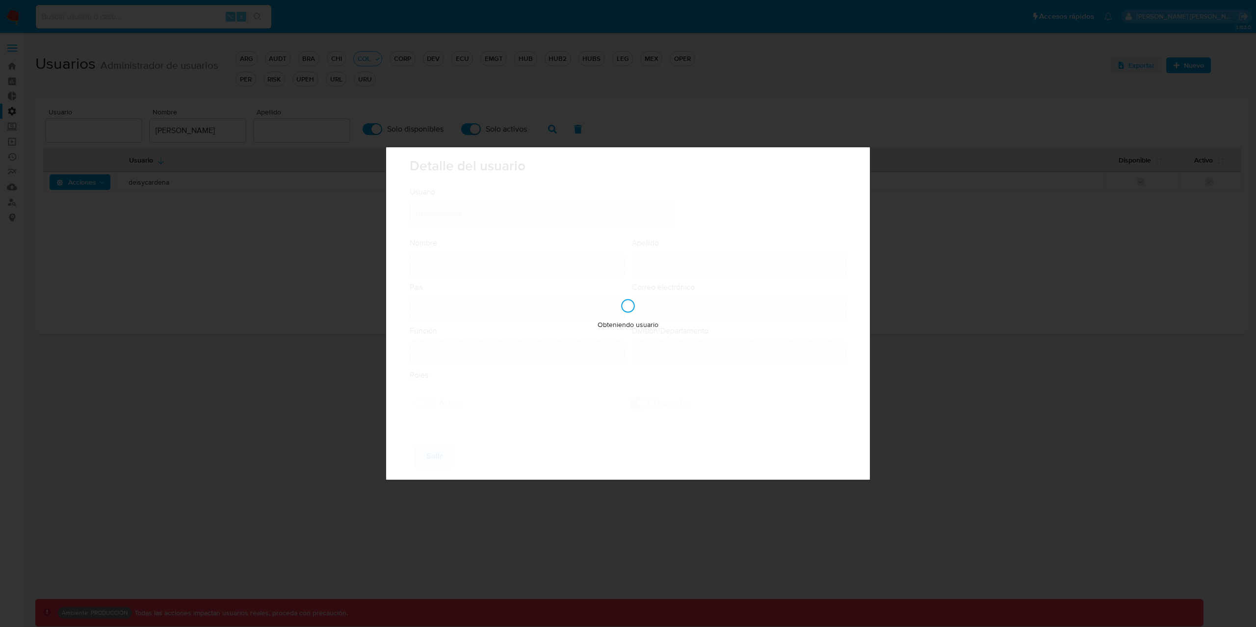
type input "Deisy Esperanza"
type input "Cardenas"
type input "Colombia"
type input "deisyesperanza.cardenas@mercadolibre.com.co"
type input "Gerente (80001635)"
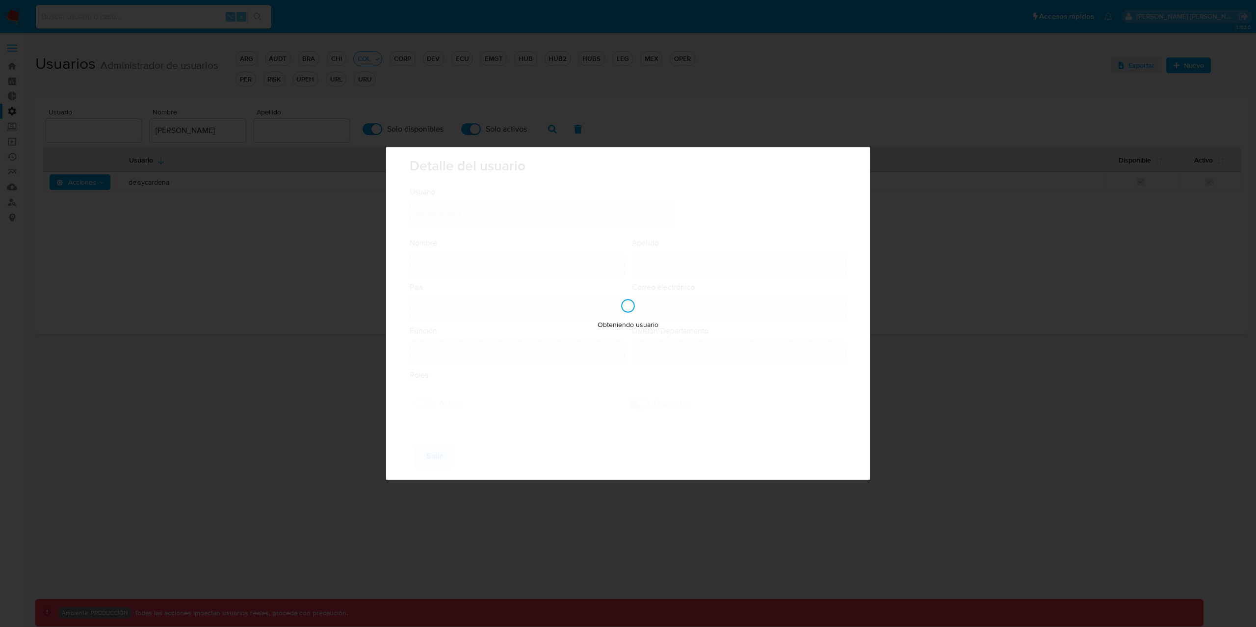
type input "Risk & Compliance AML Countries"
checkbox input "true"
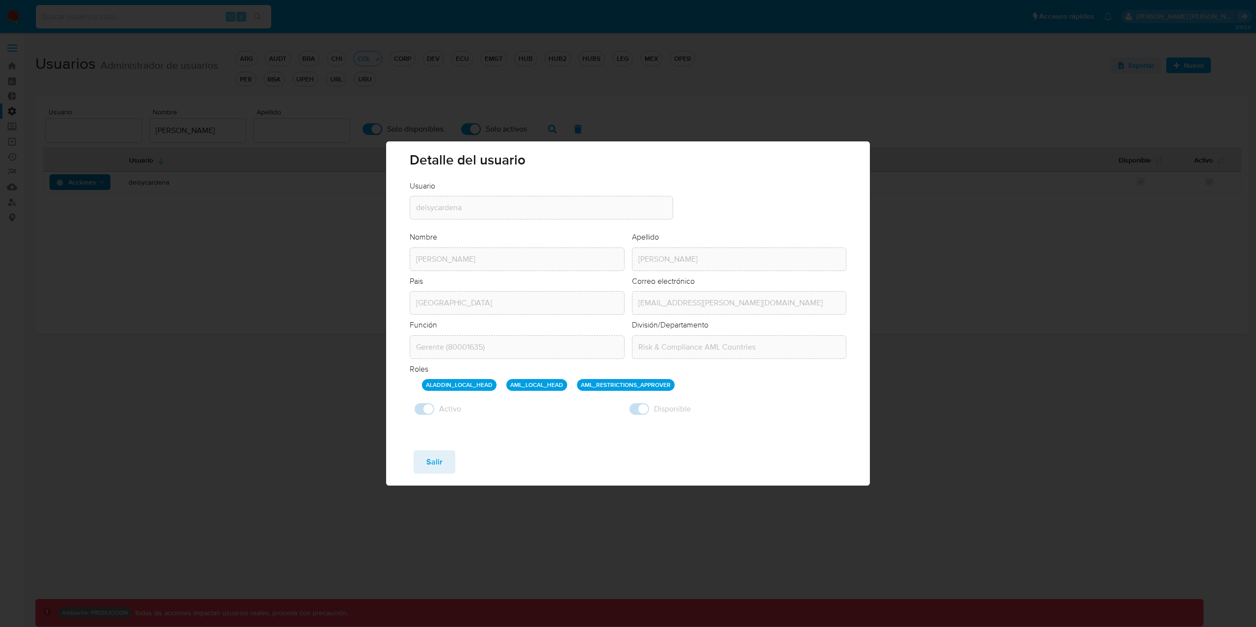
click at [147, 195] on div "Detalle del usuario Usuario Usuario deisycardena Nombre Nombre Deisy Esperanza …" at bounding box center [628, 313] width 1256 height 627
click at [438, 466] on span "Salir" at bounding box center [434, 462] width 16 height 22
checkbox input "false"
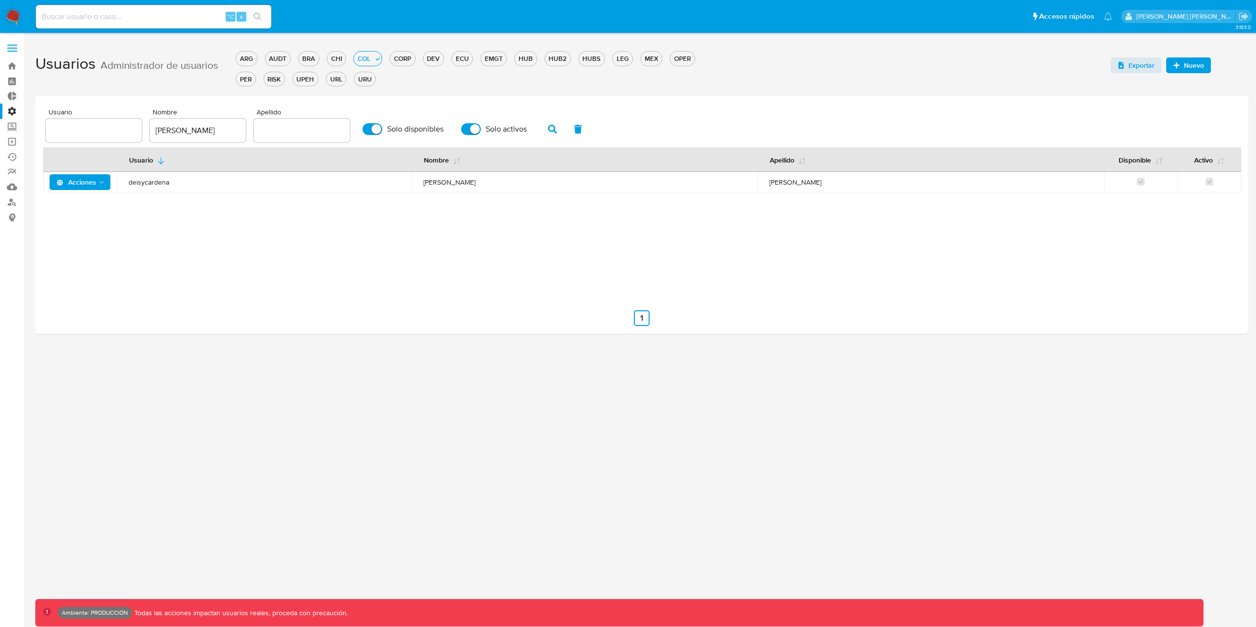
click at [76, 184] on span "Acciones" at bounding box center [76, 182] width 40 height 16
click at [290, 298] on div "Usuario Nombre Deisy Apellido Solo disponibles Solo activos Usuario Nombre Apel…" at bounding box center [641, 216] width 1197 height 217
click at [90, 177] on span "Acciones" at bounding box center [76, 182] width 40 height 16
click at [78, 202] on button "Detalle" at bounding box center [82, 207] width 88 height 24
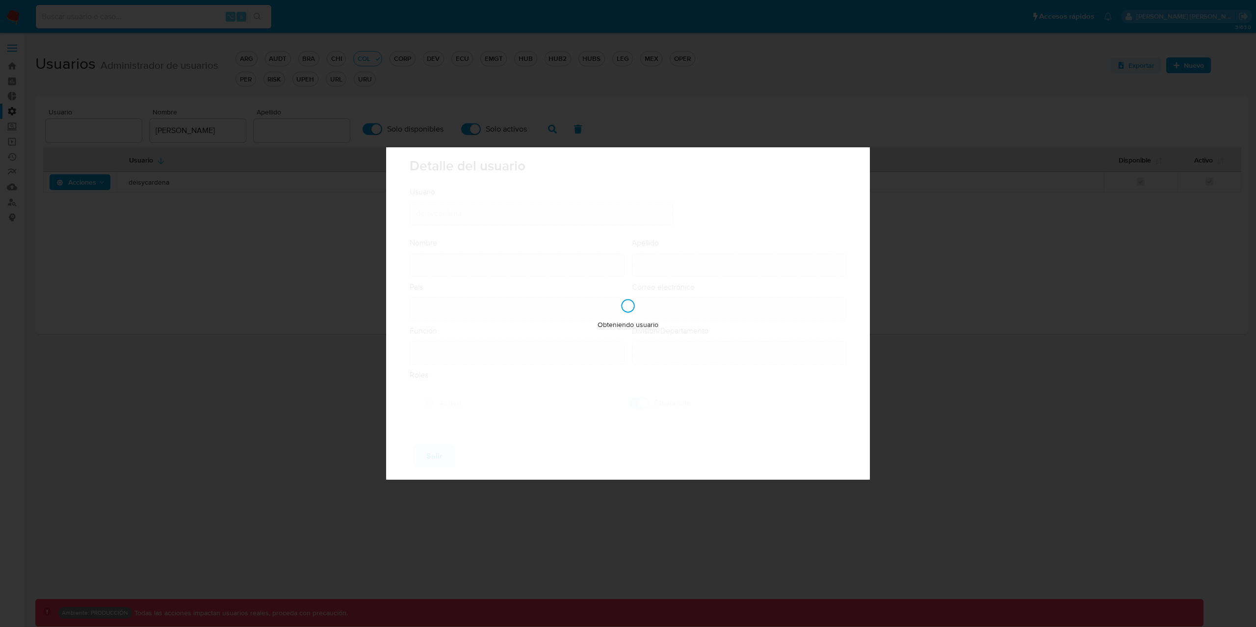
type input "Deisy Esperanza"
type input "Cardenas"
type input "Colombia"
type input "deisyesperanza.cardenas@mercadolibre.com.co"
type input "Gerente (80001635)"
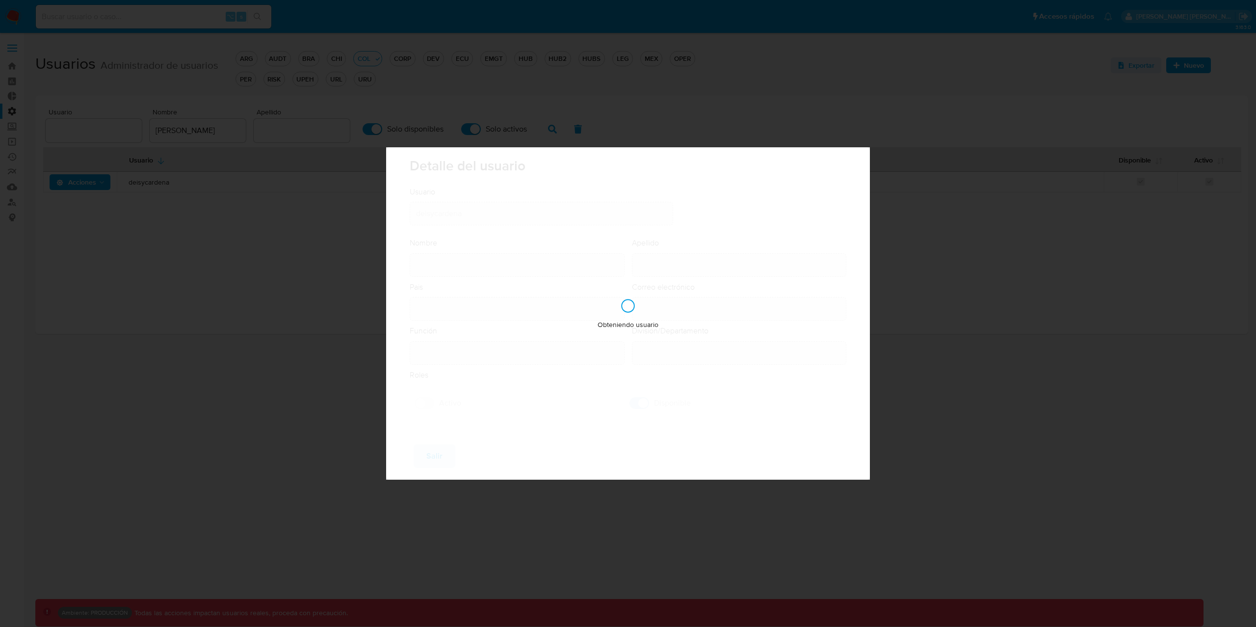
type input "Risk & Compliance AML Countries"
checkbox input "true"
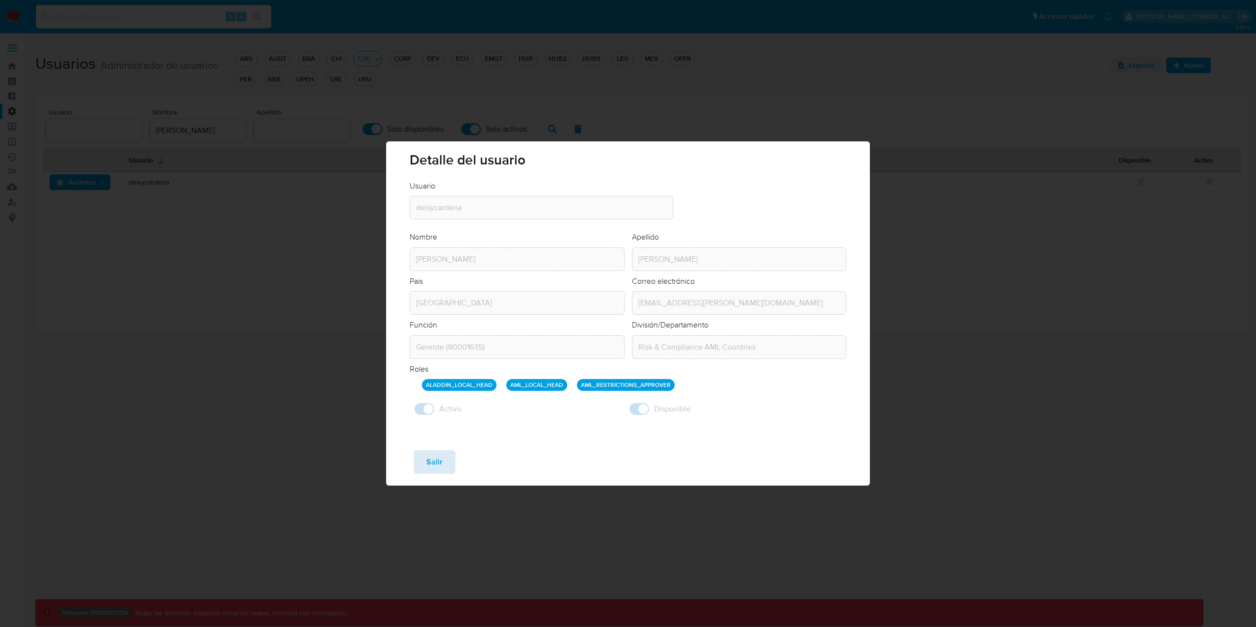
click at [443, 465] on button "Salir" at bounding box center [435, 462] width 42 height 24
checkbox input "false"
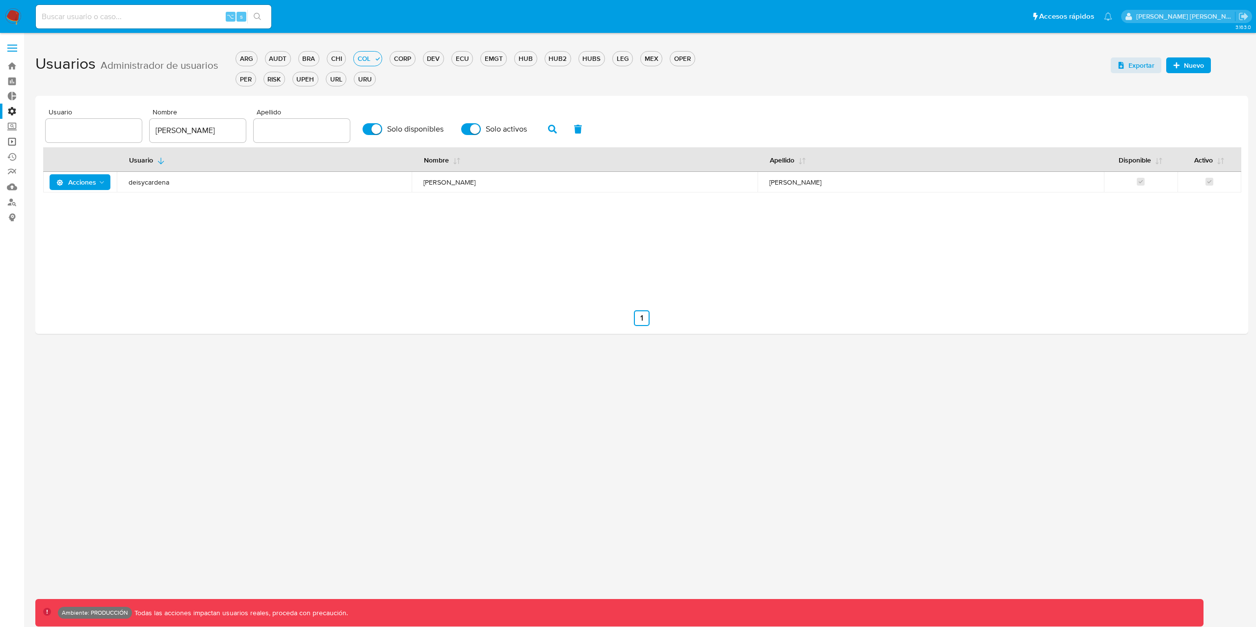
click at [11, 145] on link "Operaciones masivas" at bounding box center [58, 141] width 117 height 15
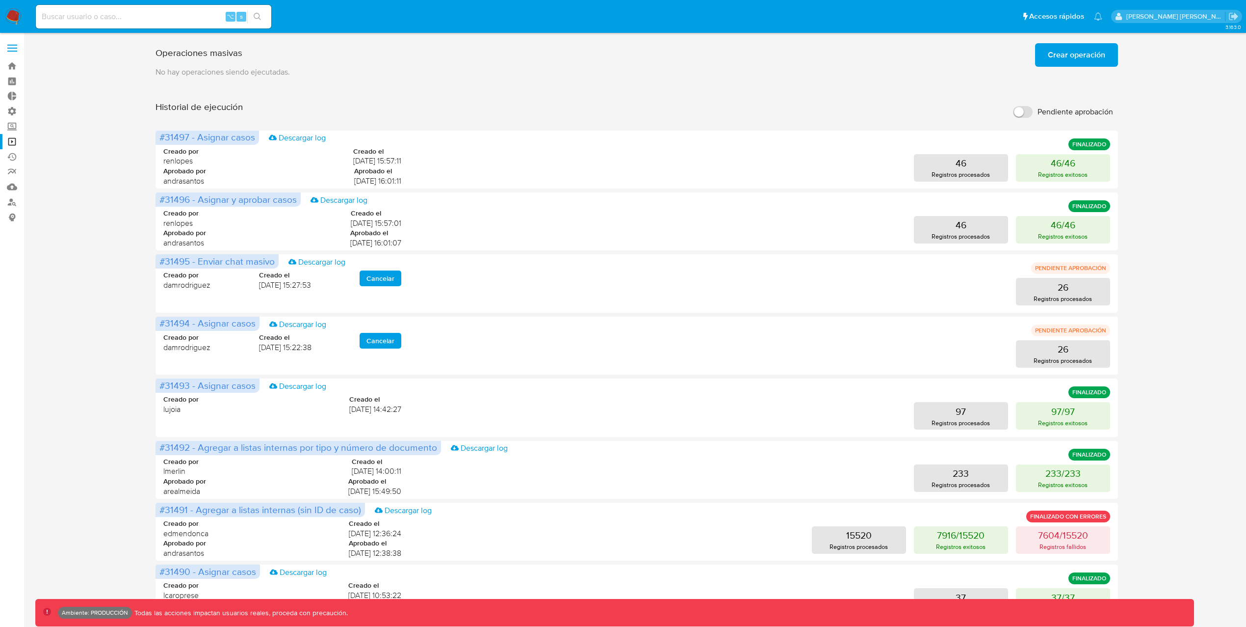
click at [1029, 115] on input "Pendiente aprobación" at bounding box center [1023, 112] width 20 height 12
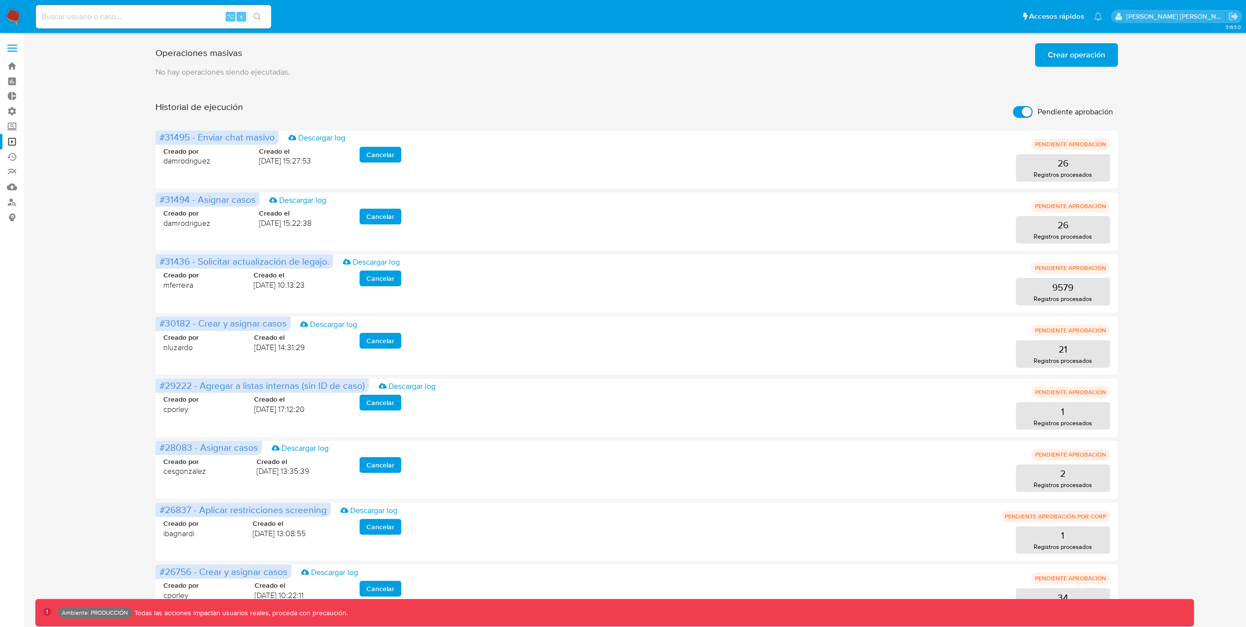
click at [1017, 115] on input "Pendiente aprobación" at bounding box center [1023, 112] width 20 height 12
checkbox input "false"
